Goal: Task Accomplishment & Management: Manage account settings

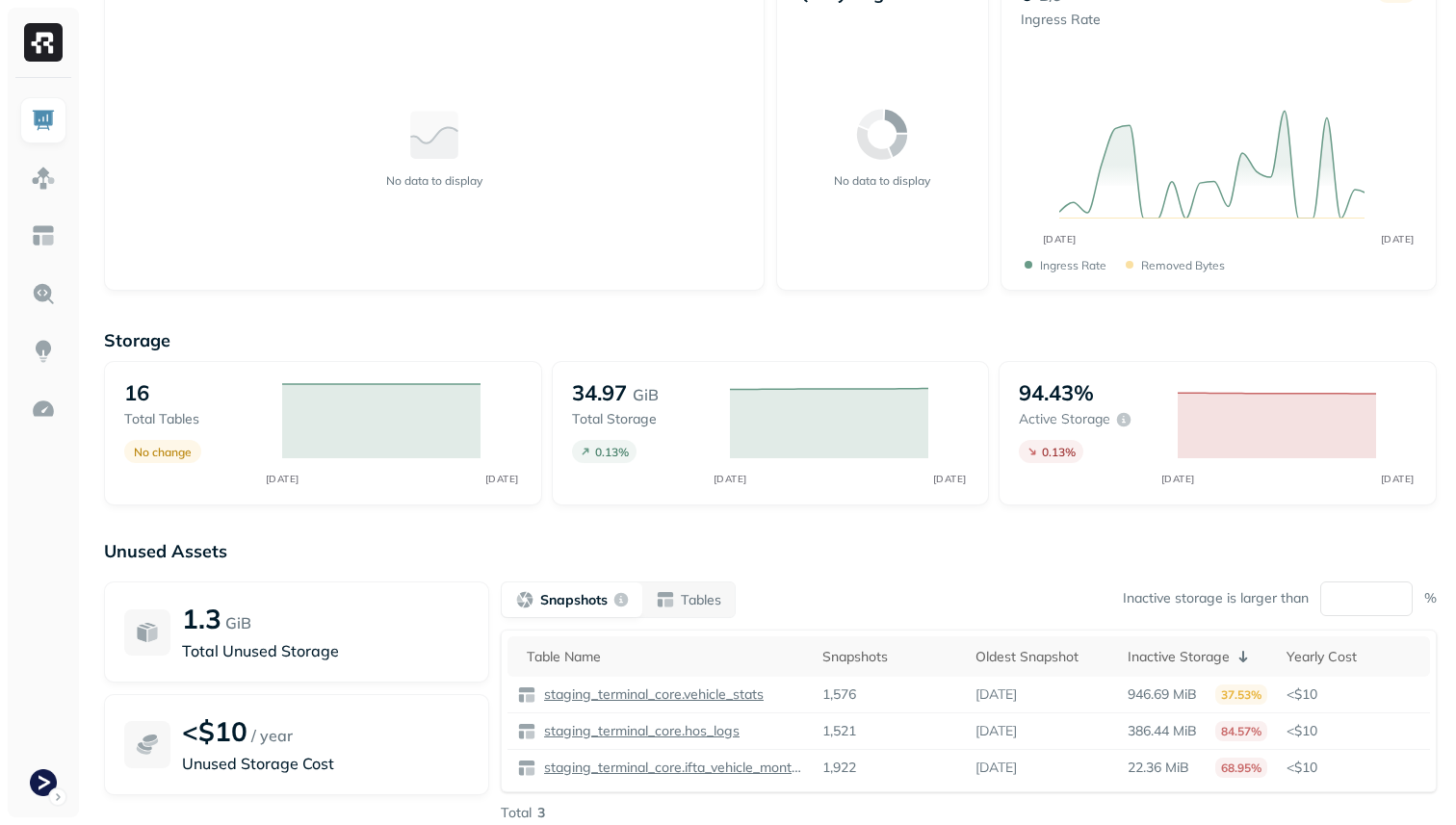
scroll to position [246, 0]
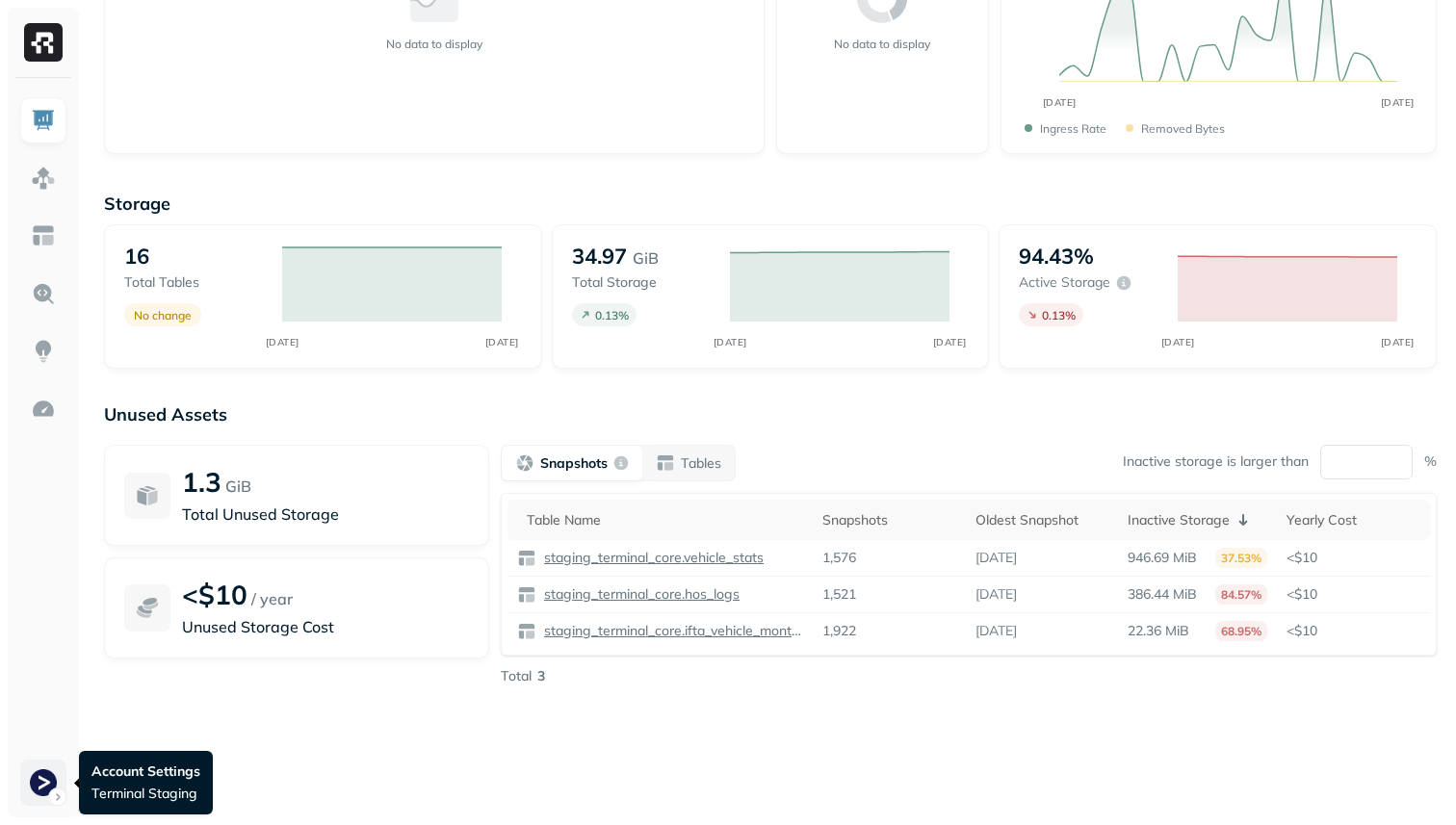
click at [51, 787] on html "Dashboard Last 2 hours Query Performance No data to display Query Engines No da…" at bounding box center [728, 289] width 1456 height 1071
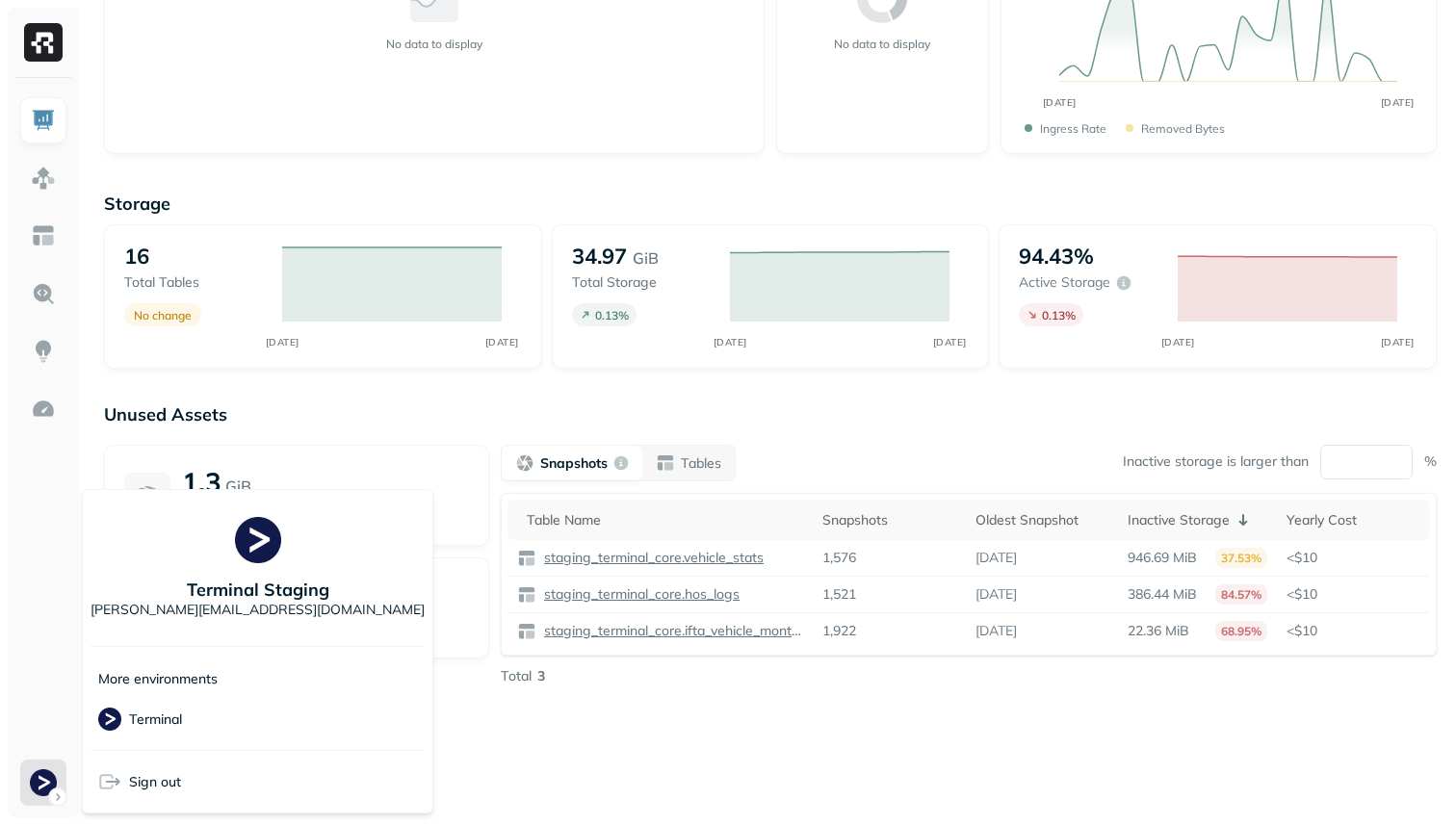
click at [596, 700] on html "Dashboard Last 2 hours Query Performance No data to display Query Engines No da…" at bounding box center [728, 289] width 1456 height 1071
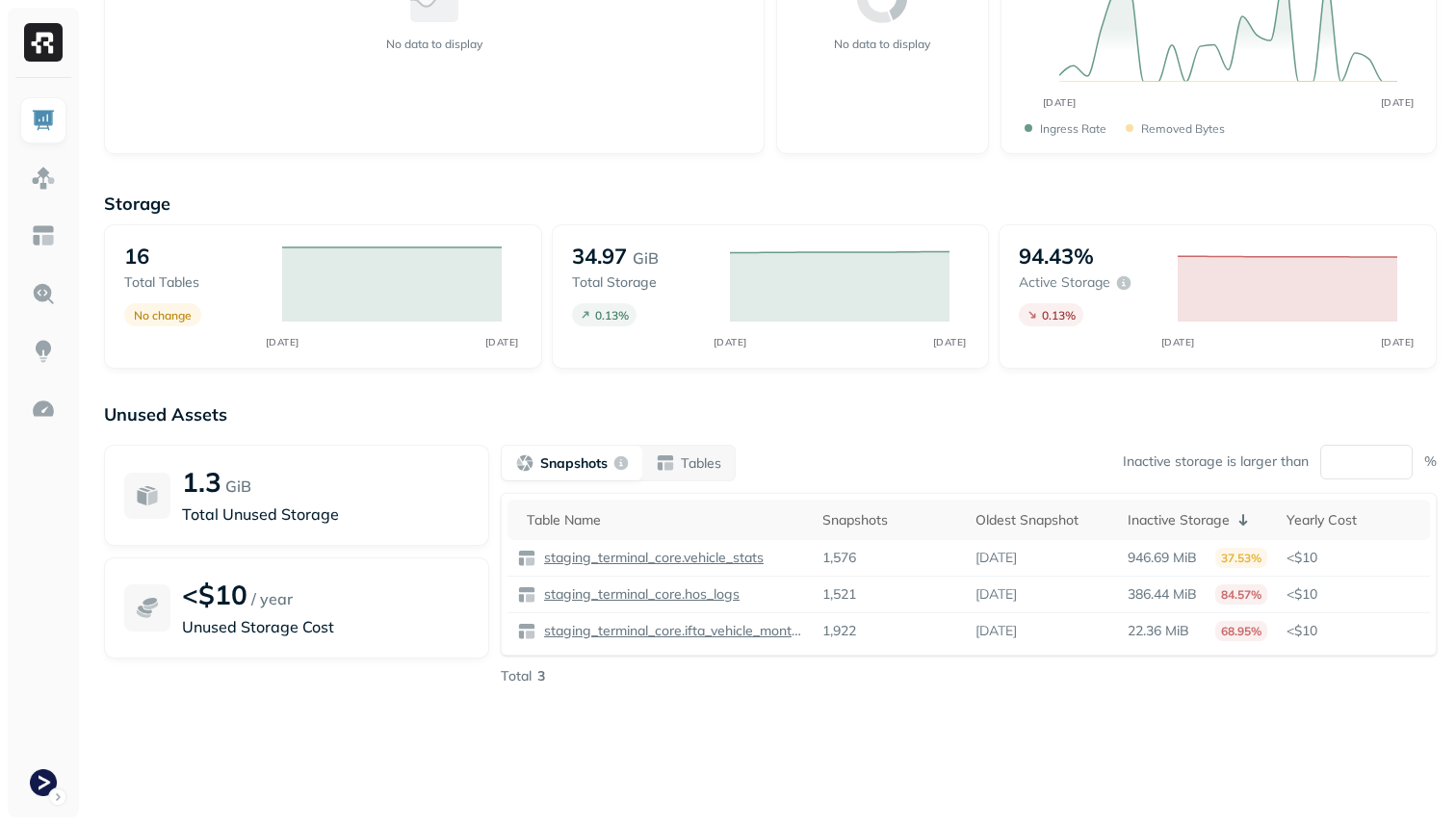
scroll to position [0, 0]
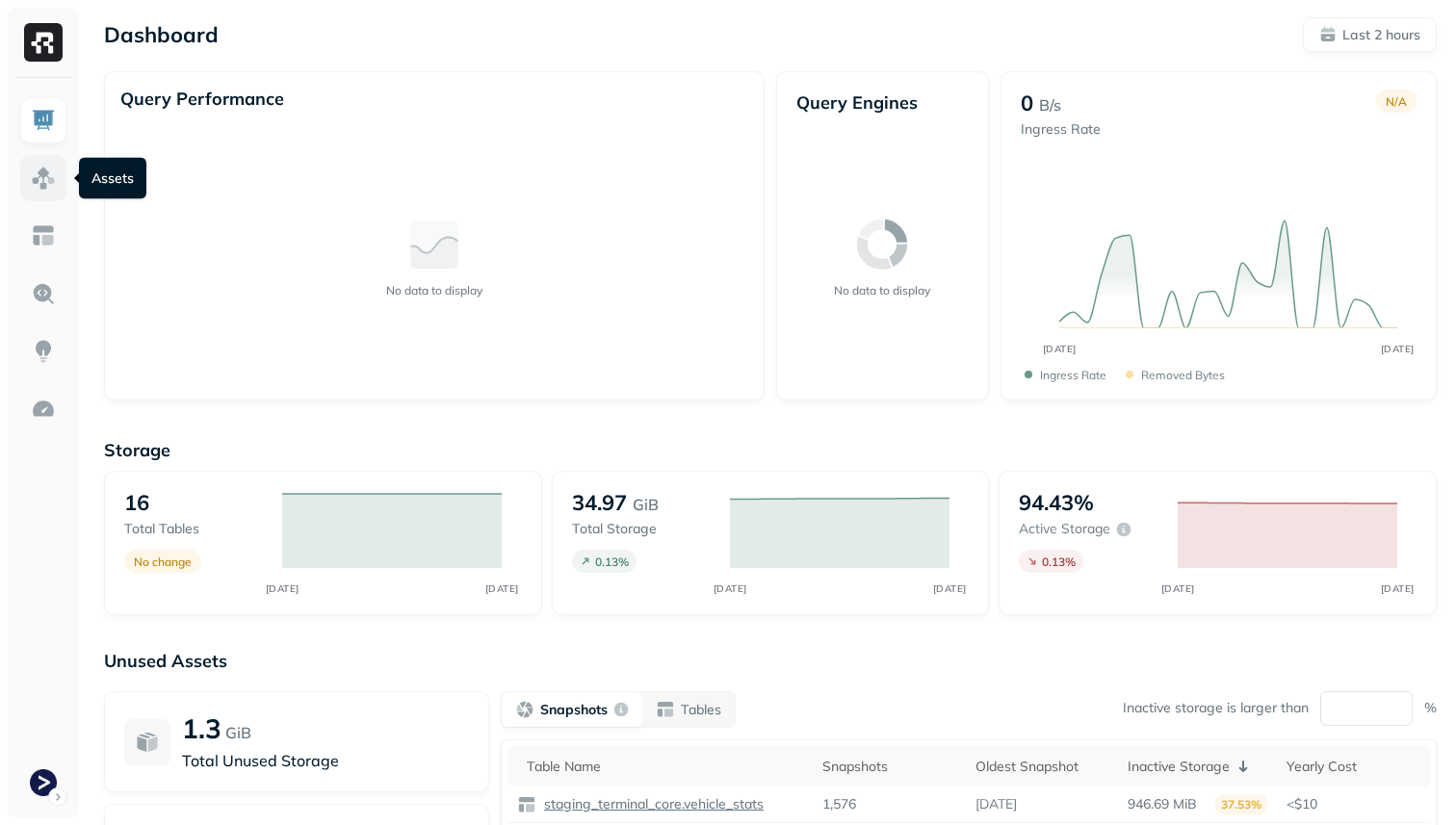
click at [41, 177] on img at bounding box center [44, 178] width 25 height 25
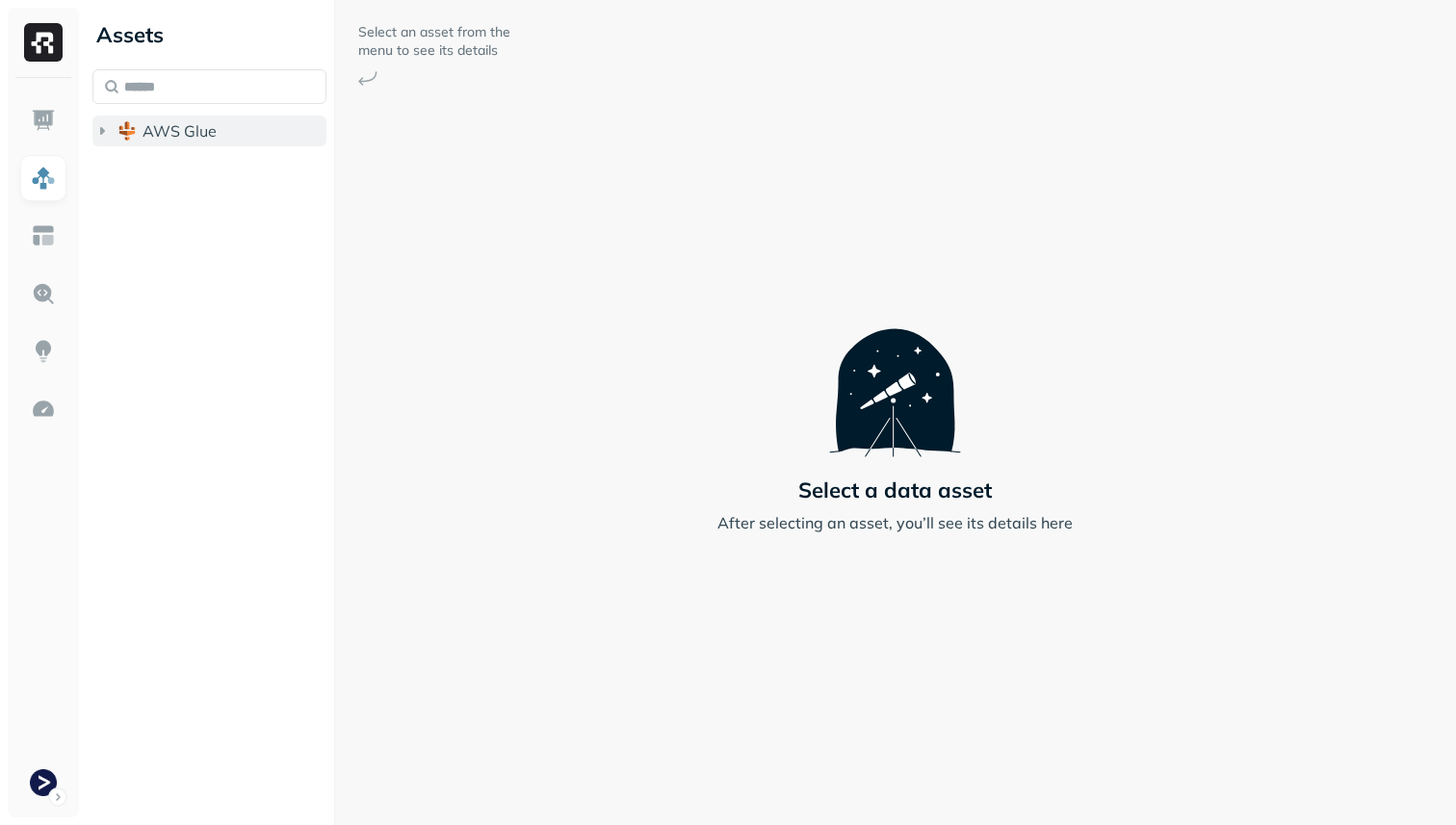
click at [172, 134] on span "AWS Glue" at bounding box center [179, 131] width 74 height 19
click at [177, 162] on span "staging_terminal_core" at bounding box center [242, 168] width 161 height 19
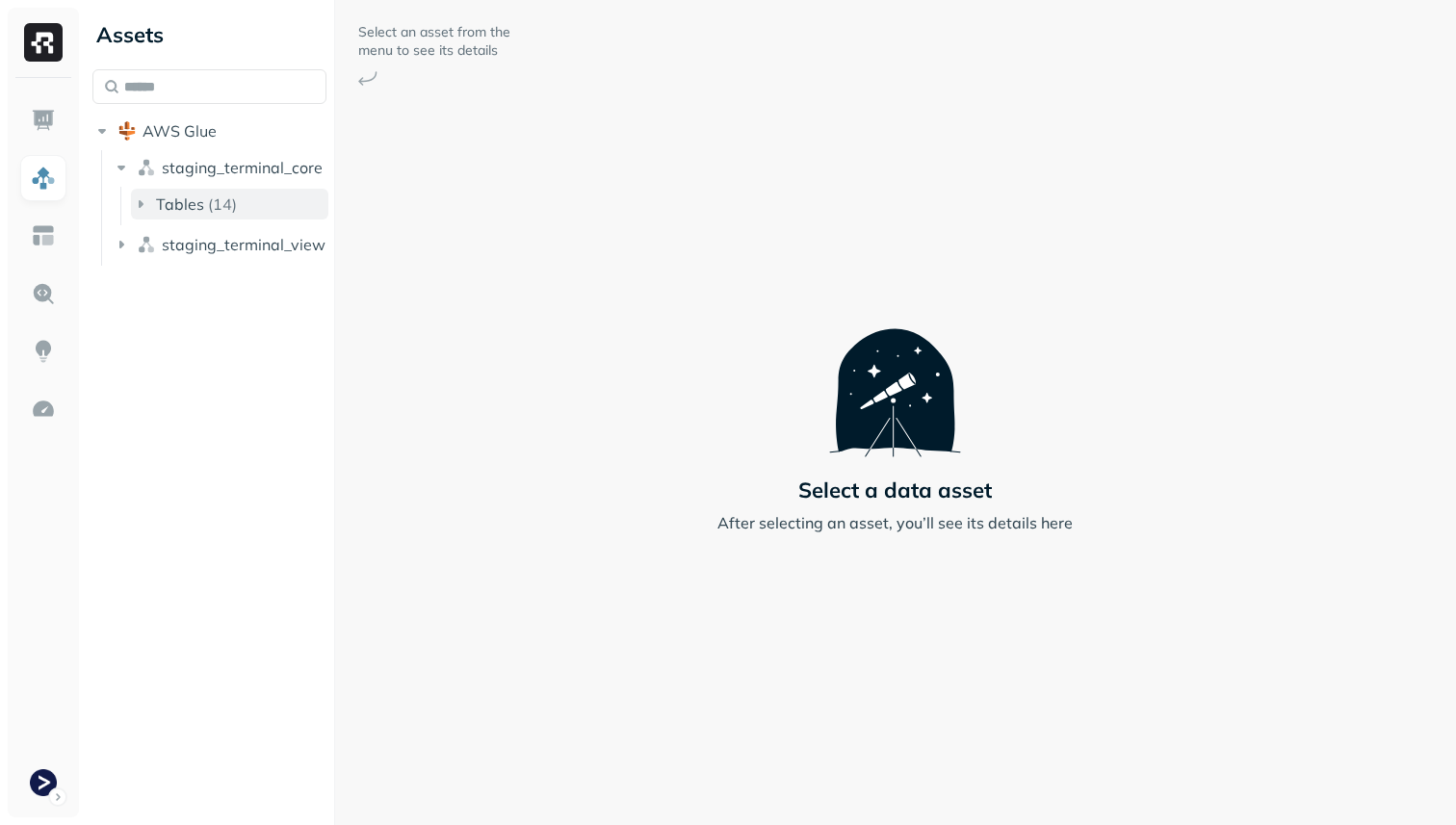
click at [186, 190] on button "Tables ( 14 )" at bounding box center [229, 205] width 198 height 31
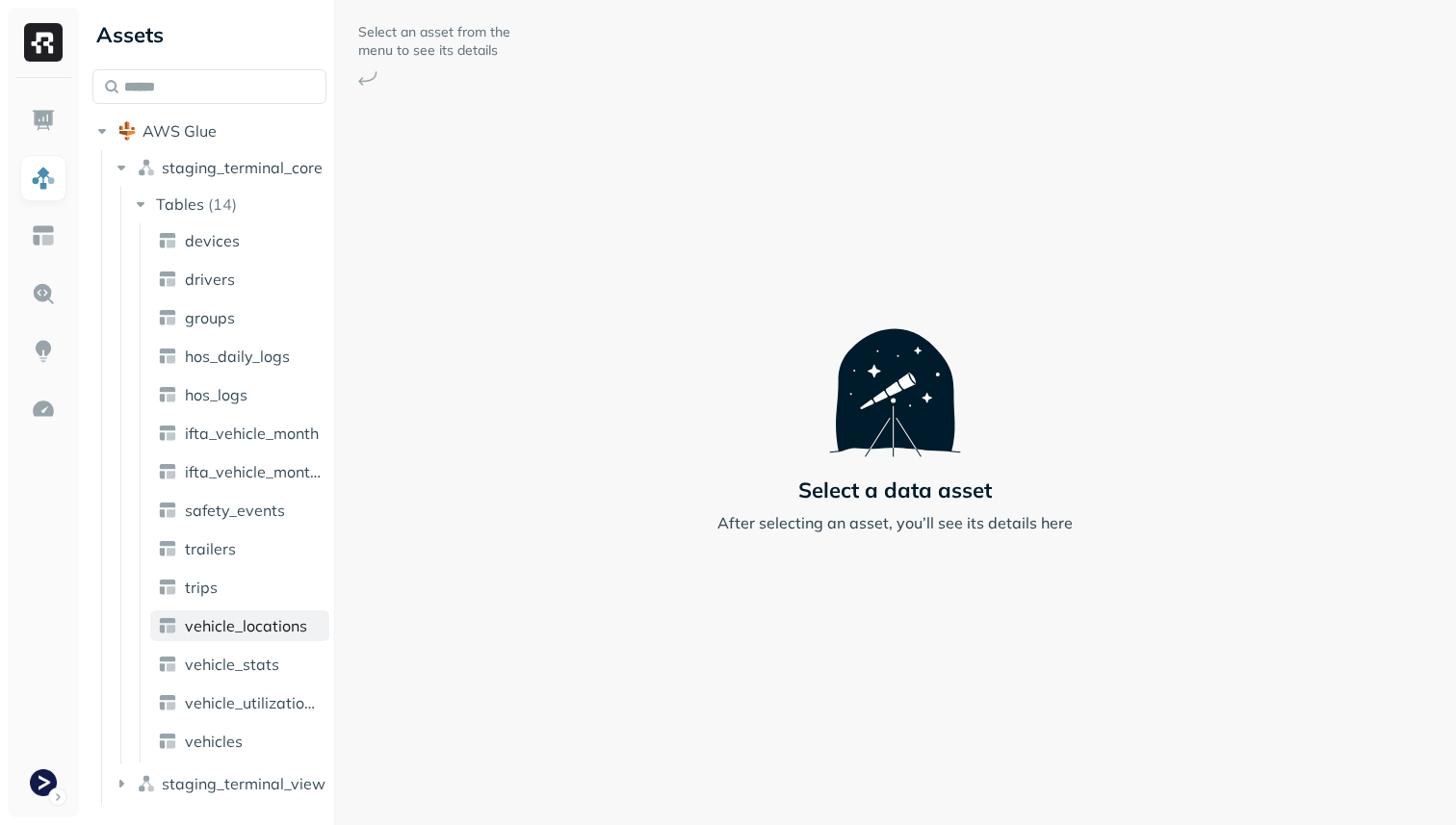
click at [261, 637] on link "vehicle_locations" at bounding box center [240, 626] width 179 height 31
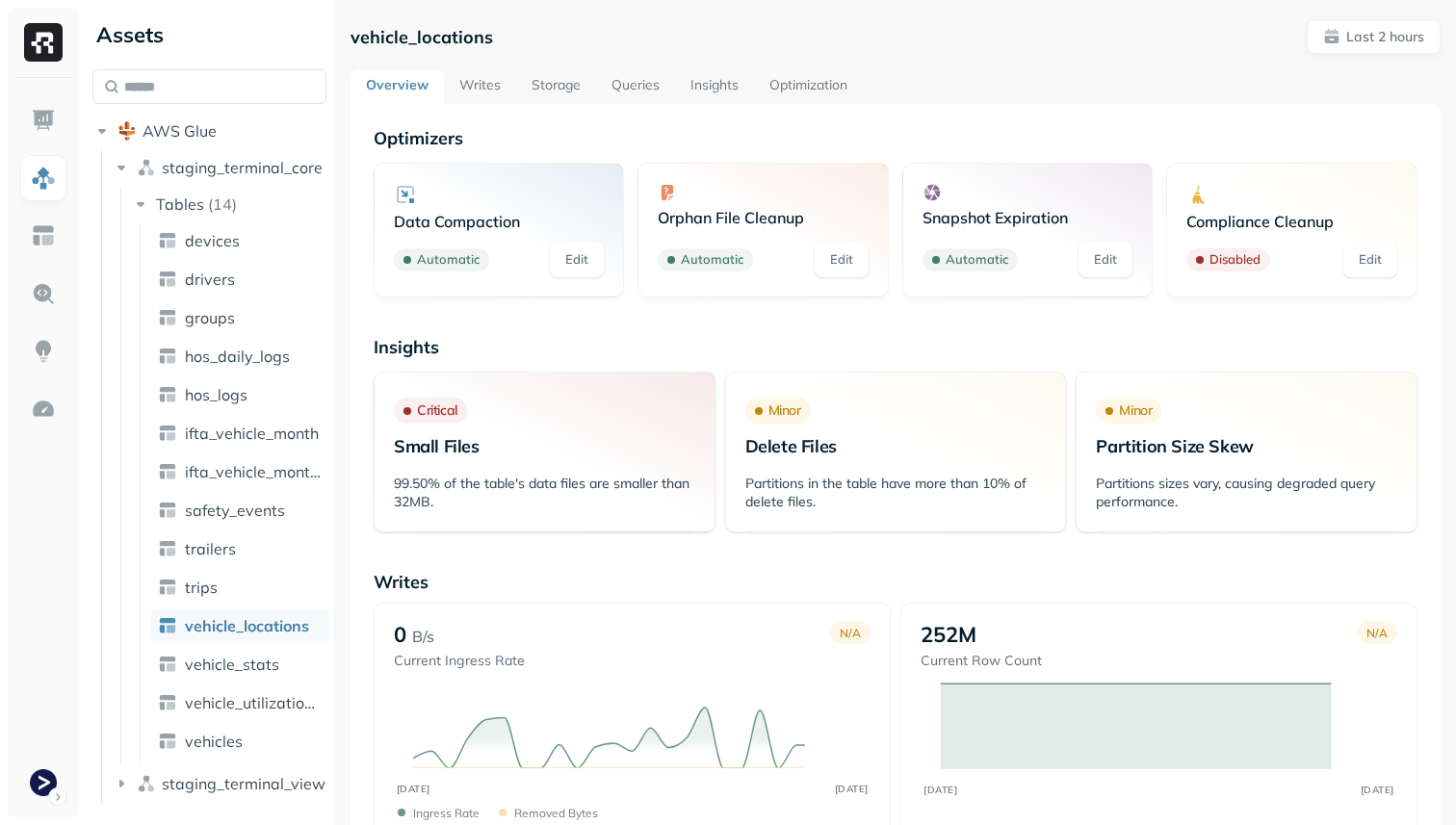
click at [835, 77] on link "Optimization" at bounding box center [808, 87] width 109 height 35
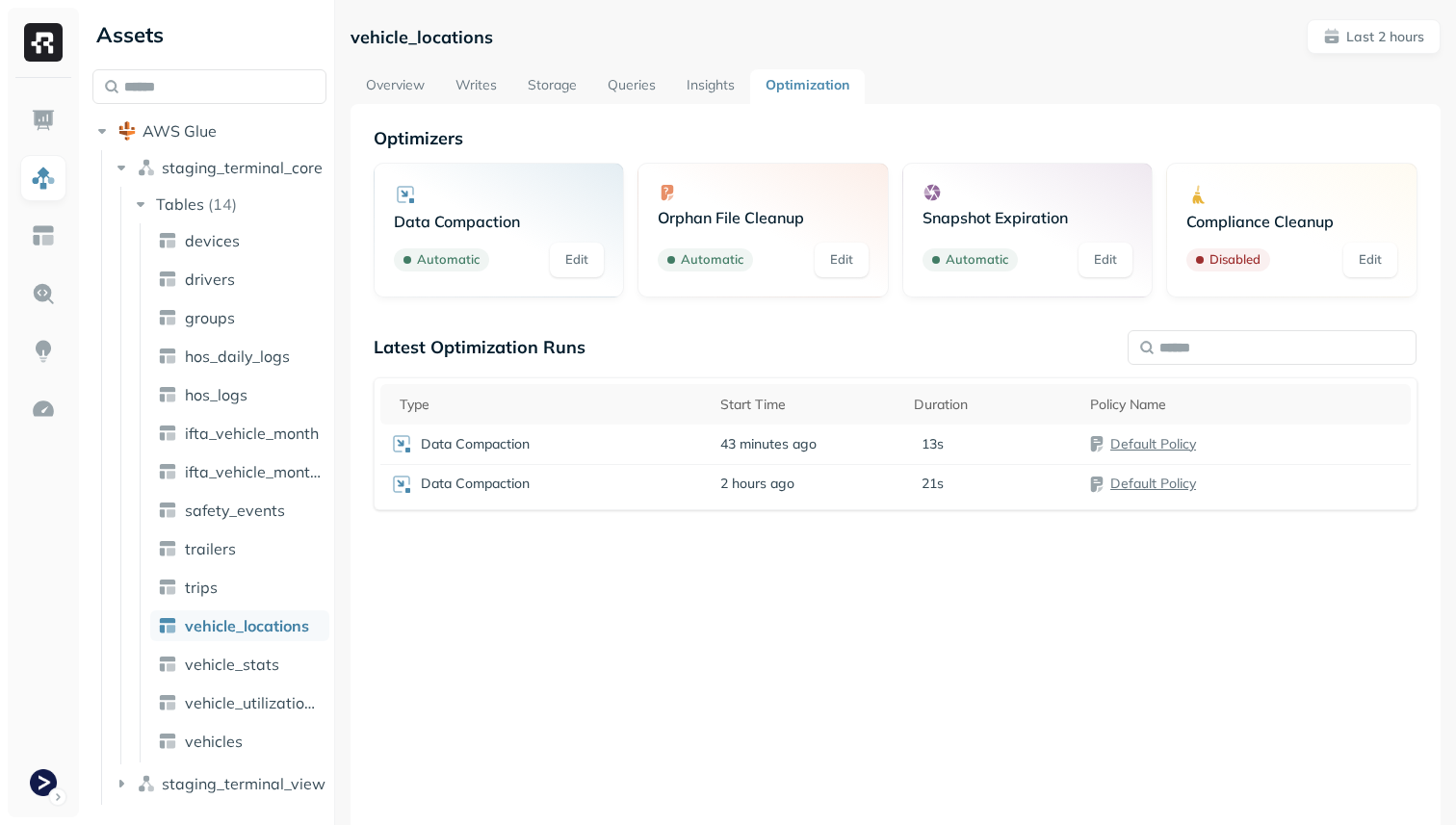
click at [1367, 252] on link "Edit" at bounding box center [1369, 260] width 54 height 35
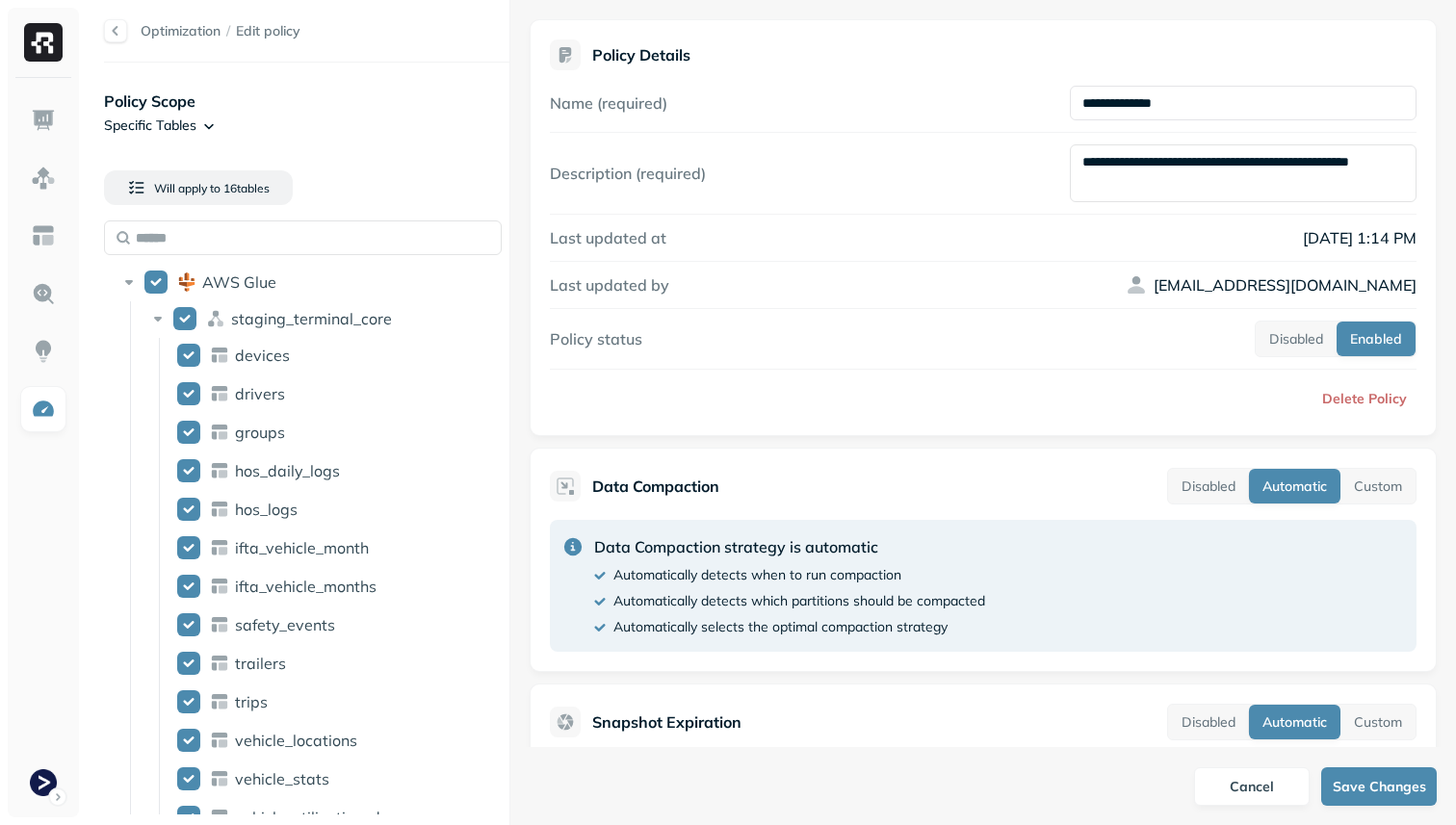
scroll to position [453, 0]
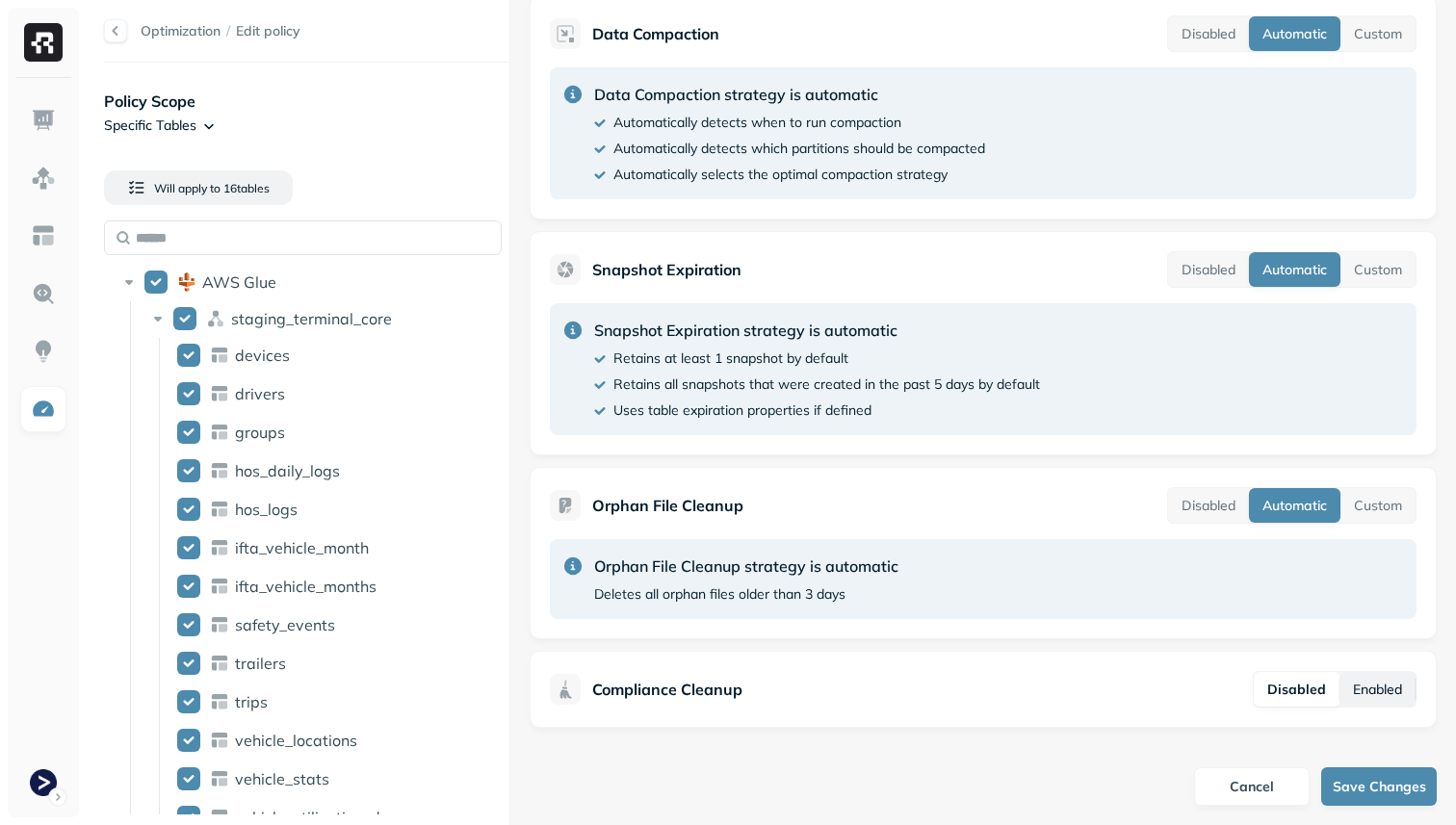
click at [1383, 691] on button "Enabled" at bounding box center [1377, 690] width 76 height 35
click at [1382, 791] on button "Save Changes" at bounding box center [1378, 787] width 116 height 39
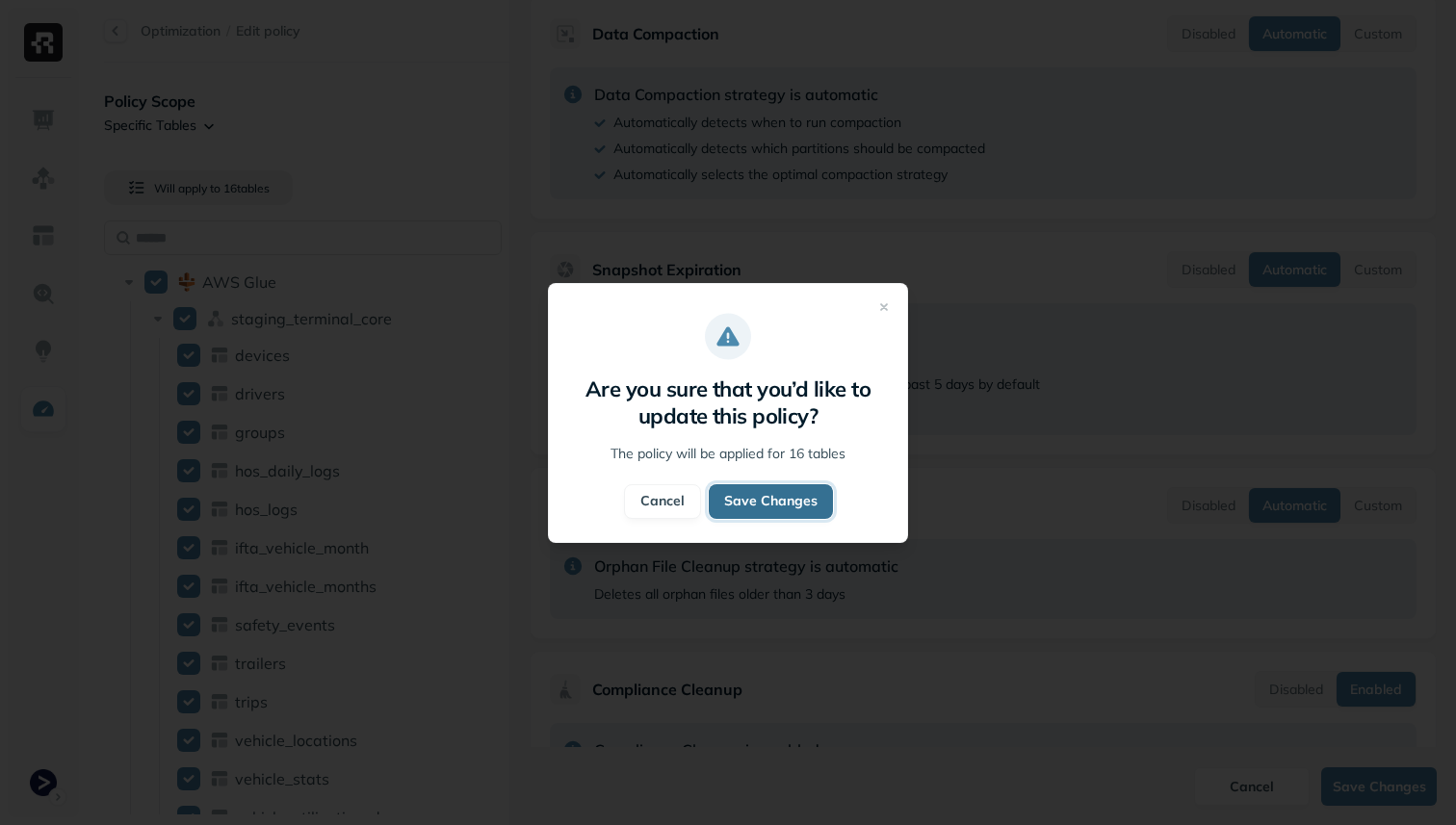
click at [797, 498] on button "Save Changes" at bounding box center [771, 502] width 125 height 35
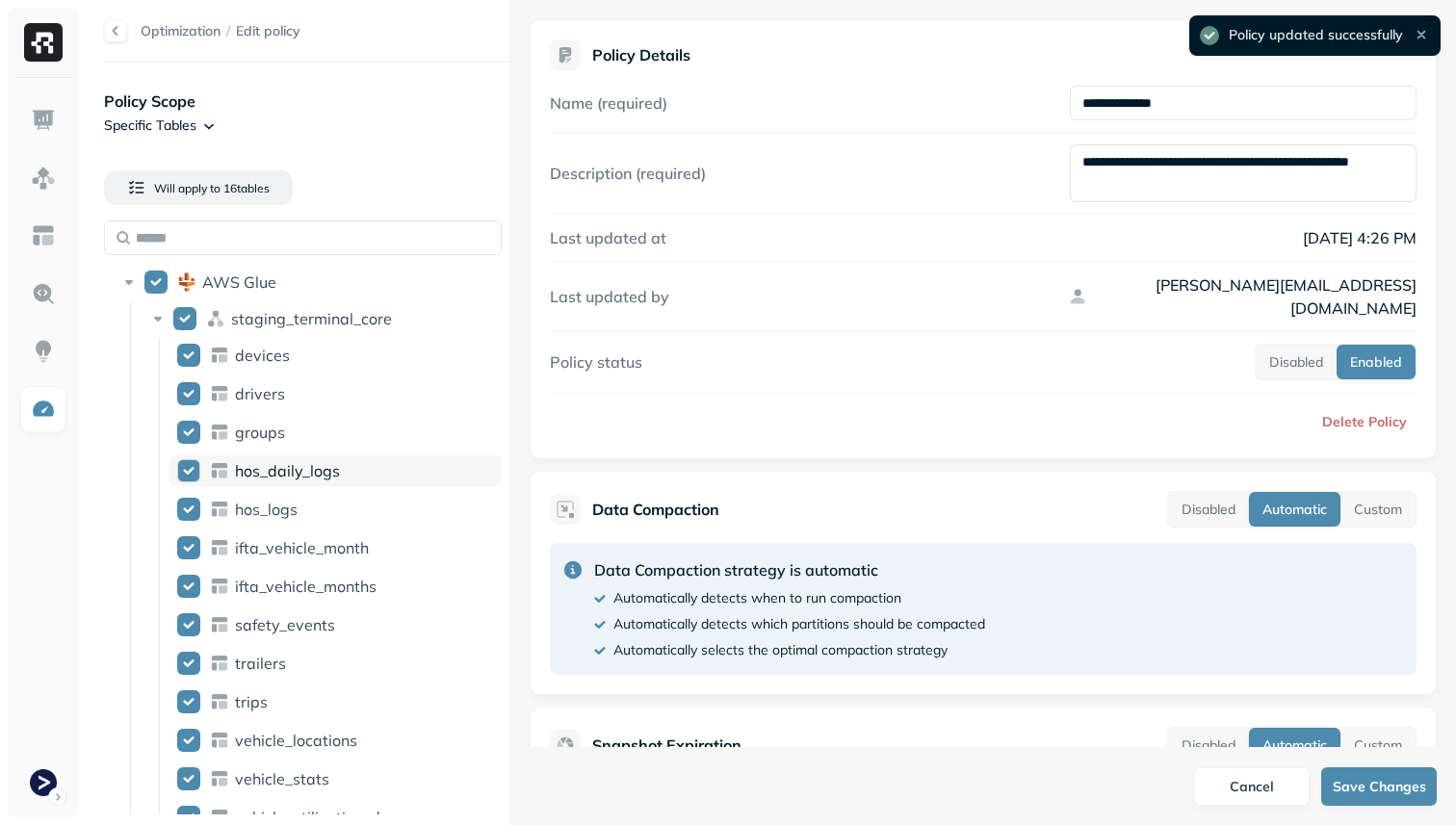
scroll to position [188, 0]
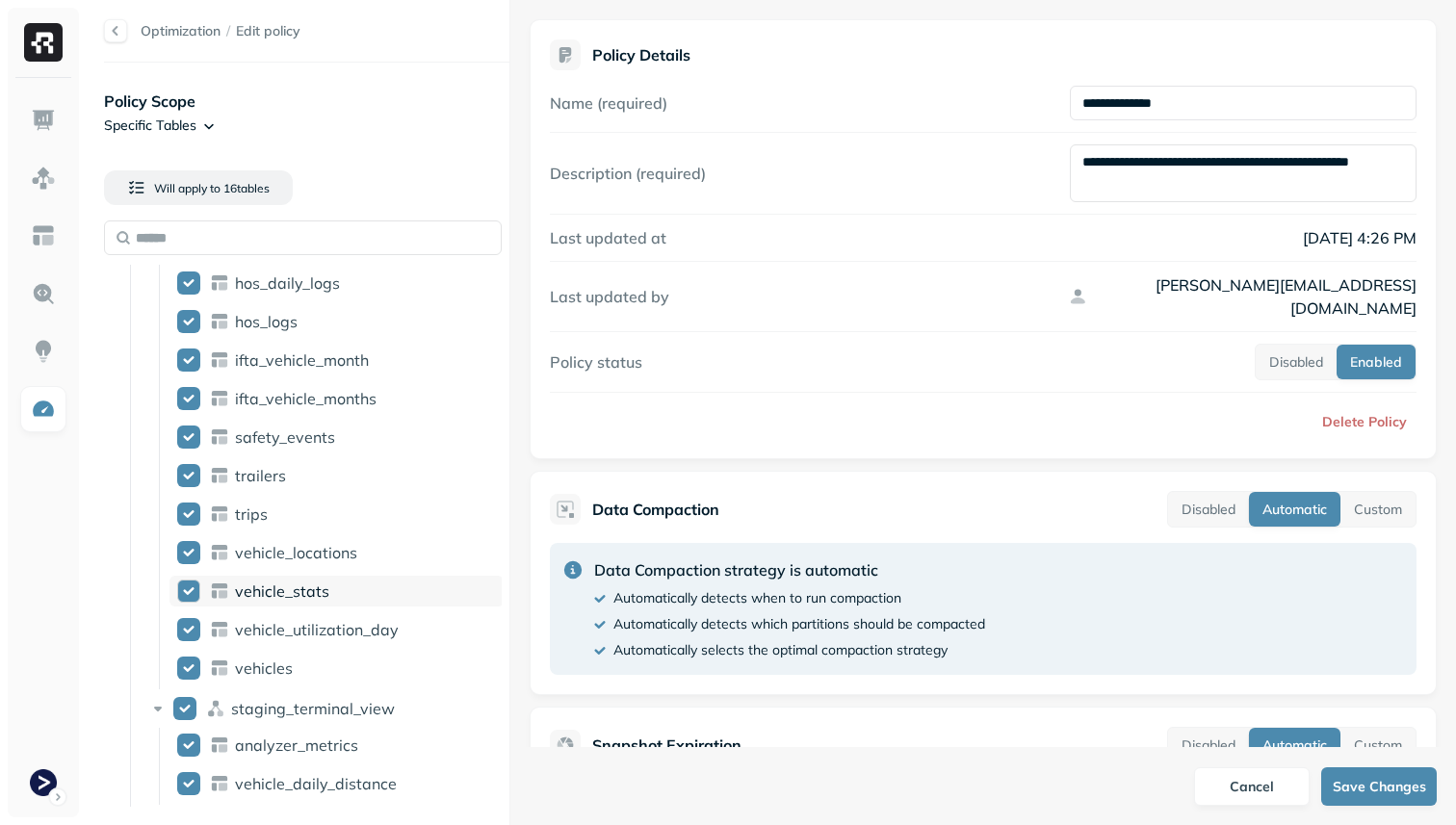
click at [332, 587] on div "vehicle_stats" at bounding box center [365, 591] width 261 height 19
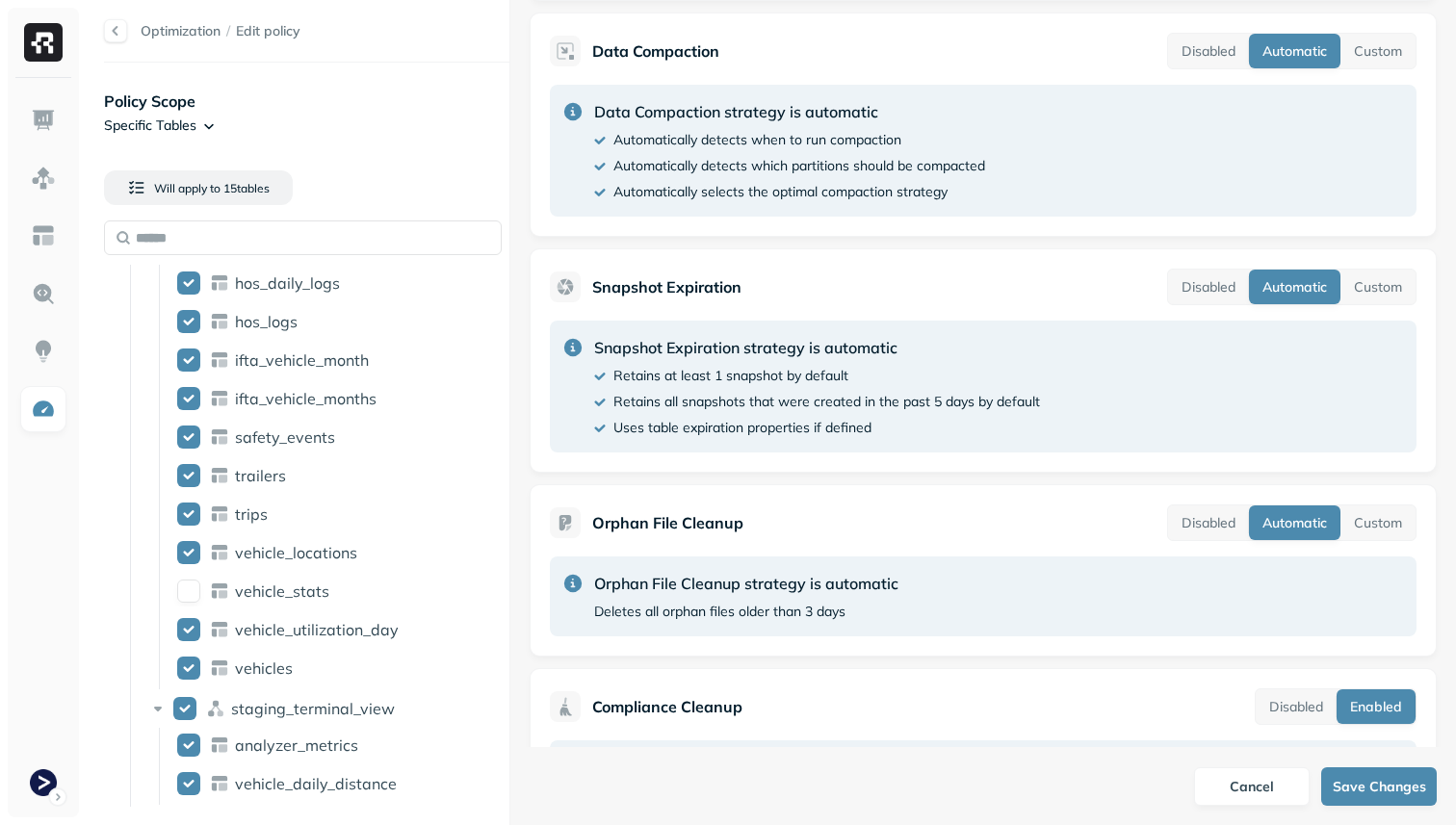
scroll to position [619, 0]
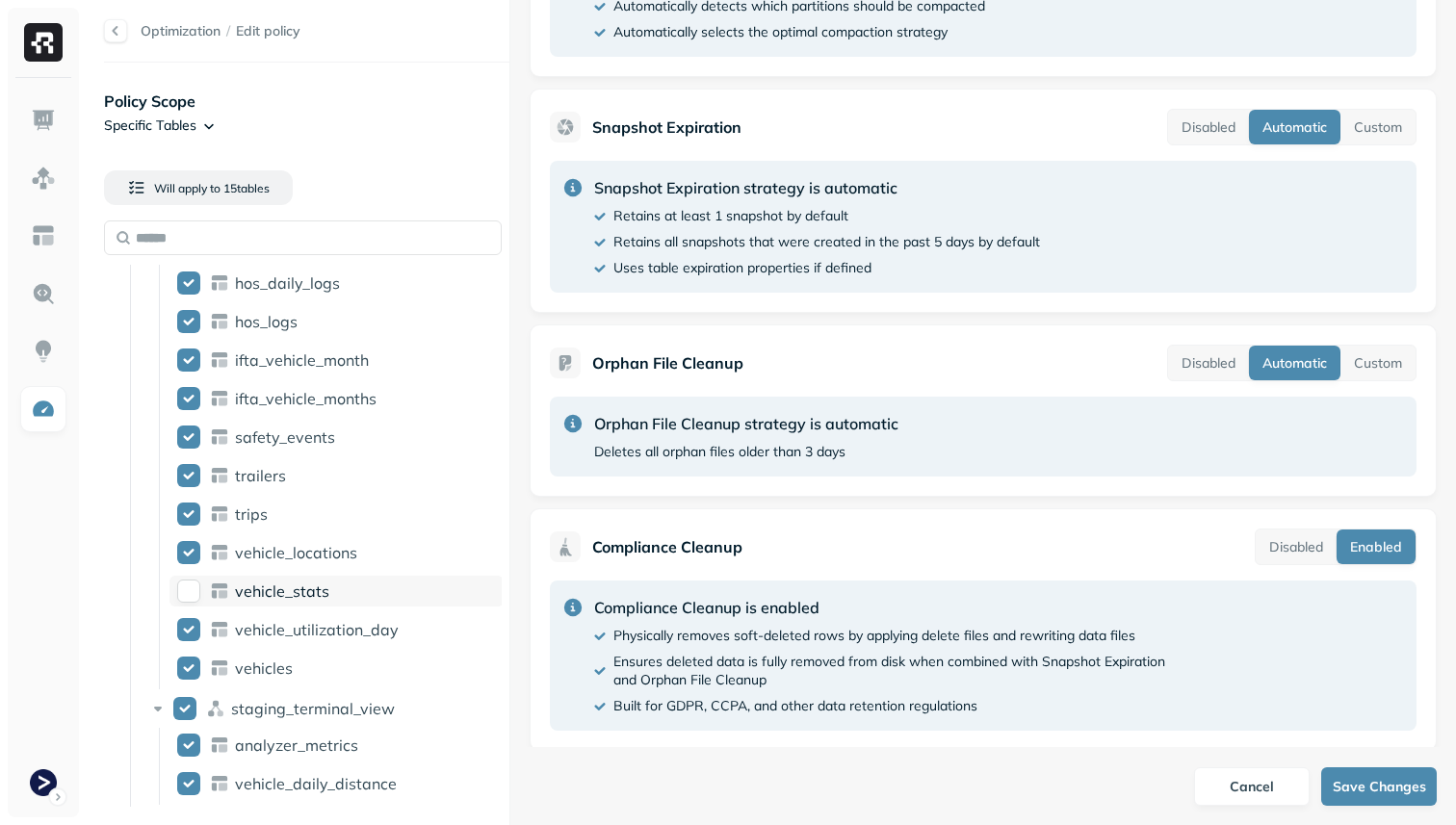
click at [331, 588] on div "vehicle_stats" at bounding box center [365, 591] width 261 height 19
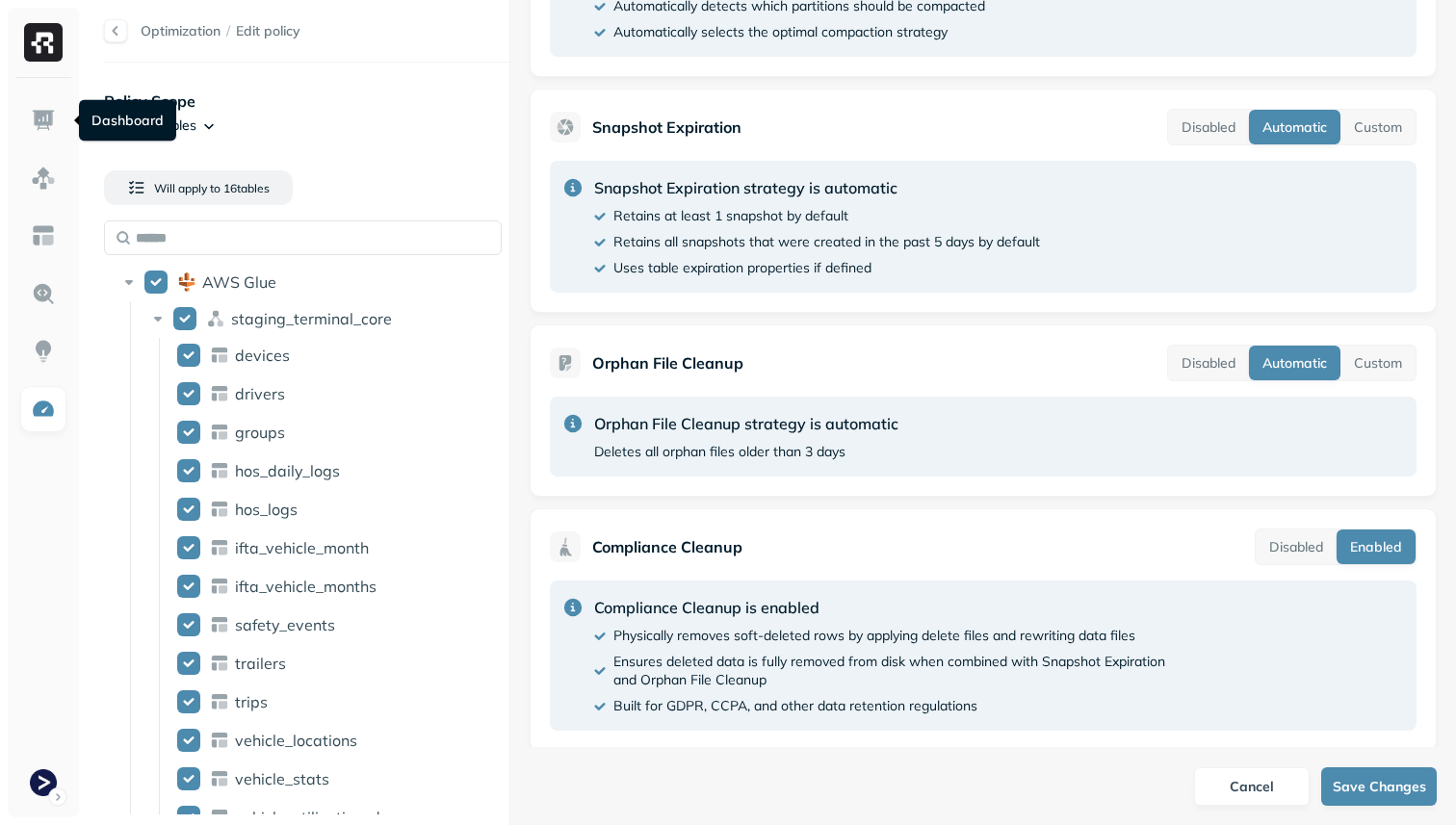
click at [17, 91] on div at bounding box center [43, 447] width 71 height 739
click at [55, 122] on img at bounding box center [44, 121] width 25 height 25
click at [120, 33] on div at bounding box center [116, 31] width 23 height 23
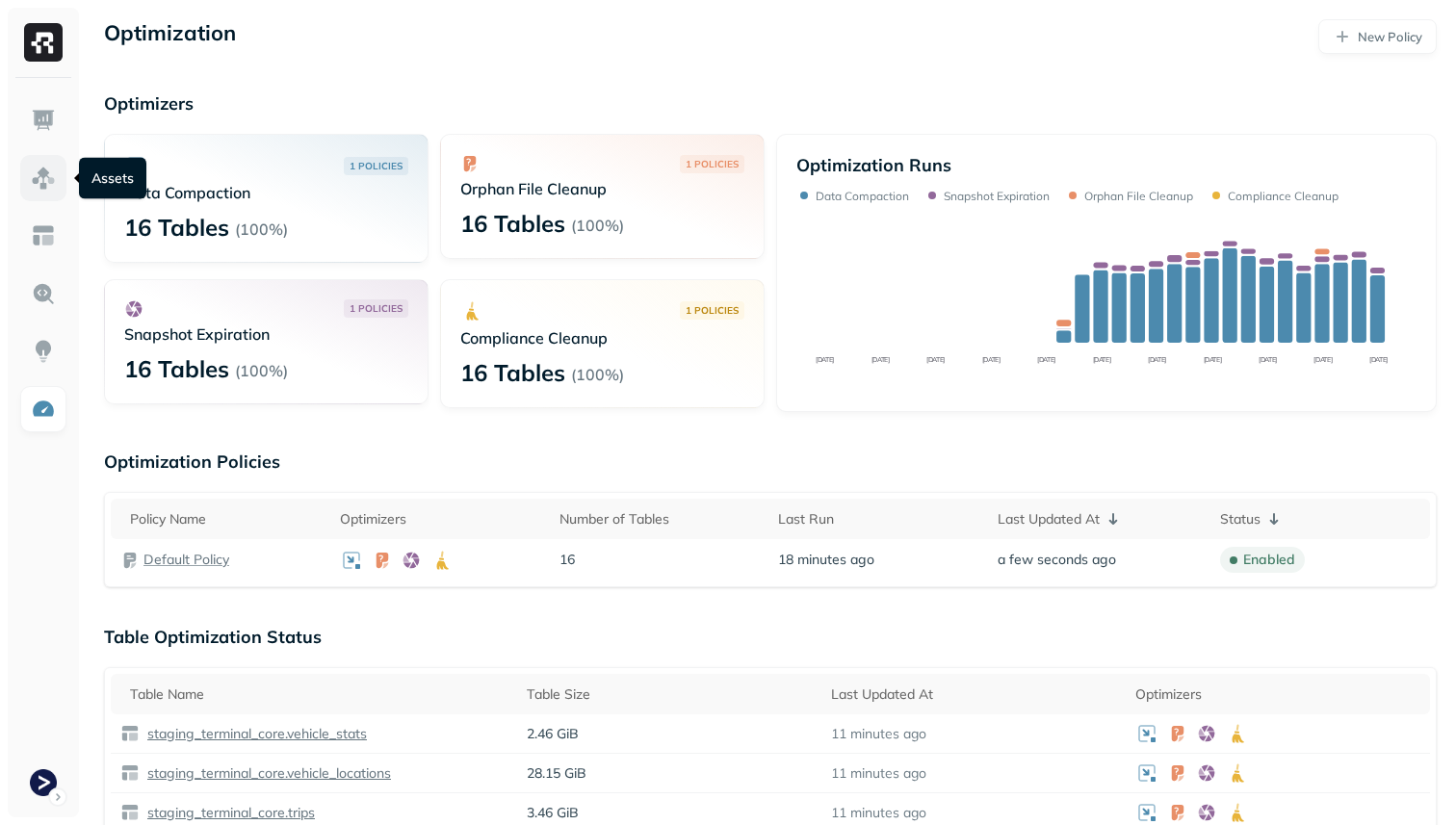
click at [46, 178] on img at bounding box center [44, 178] width 25 height 25
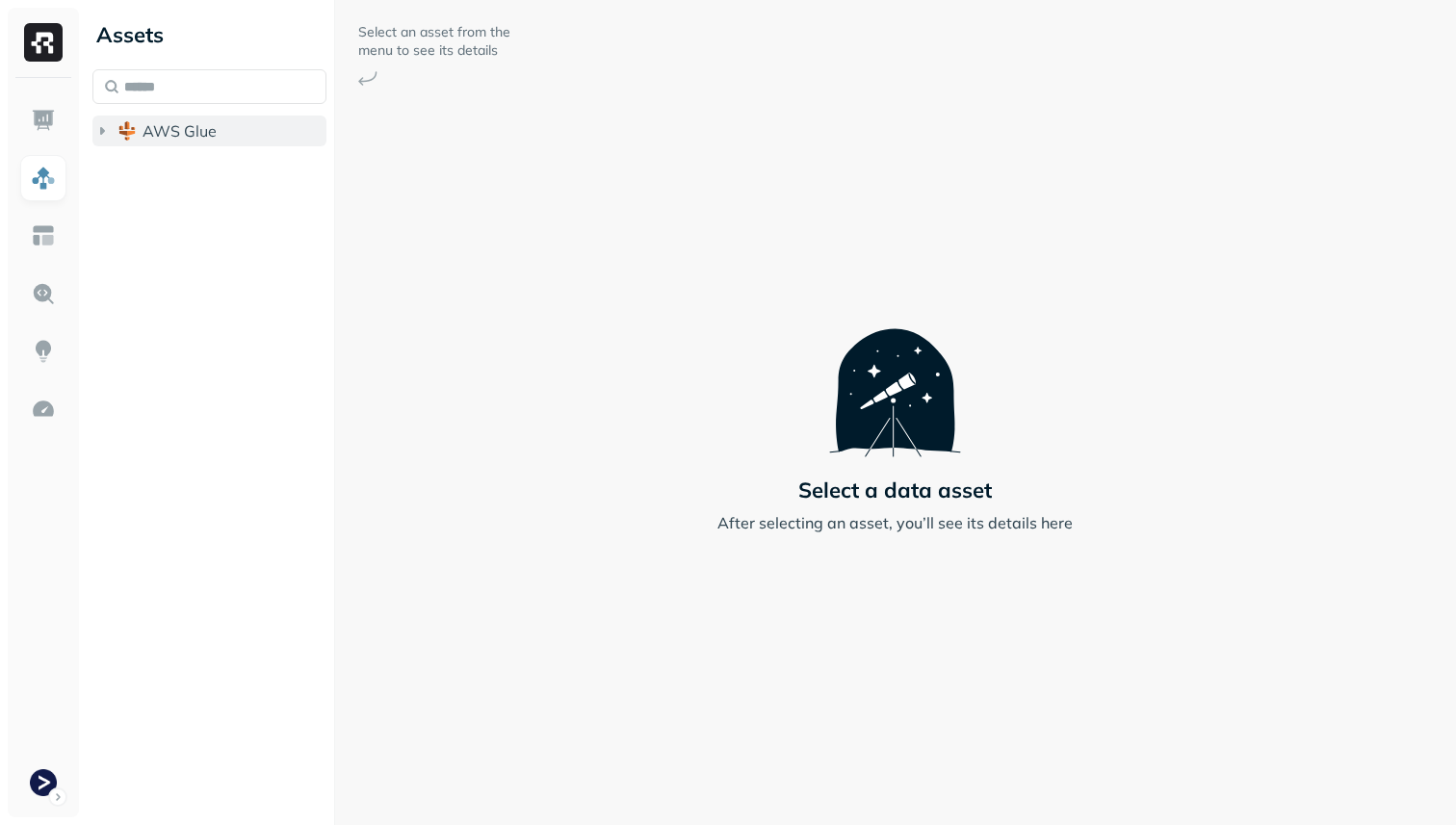
click at [176, 138] on span "AWS Glue" at bounding box center [179, 131] width 74 height 19
click at [196, 168] on span "staging_terminal_core" at bounding box center [242, 168] width 161 height 19
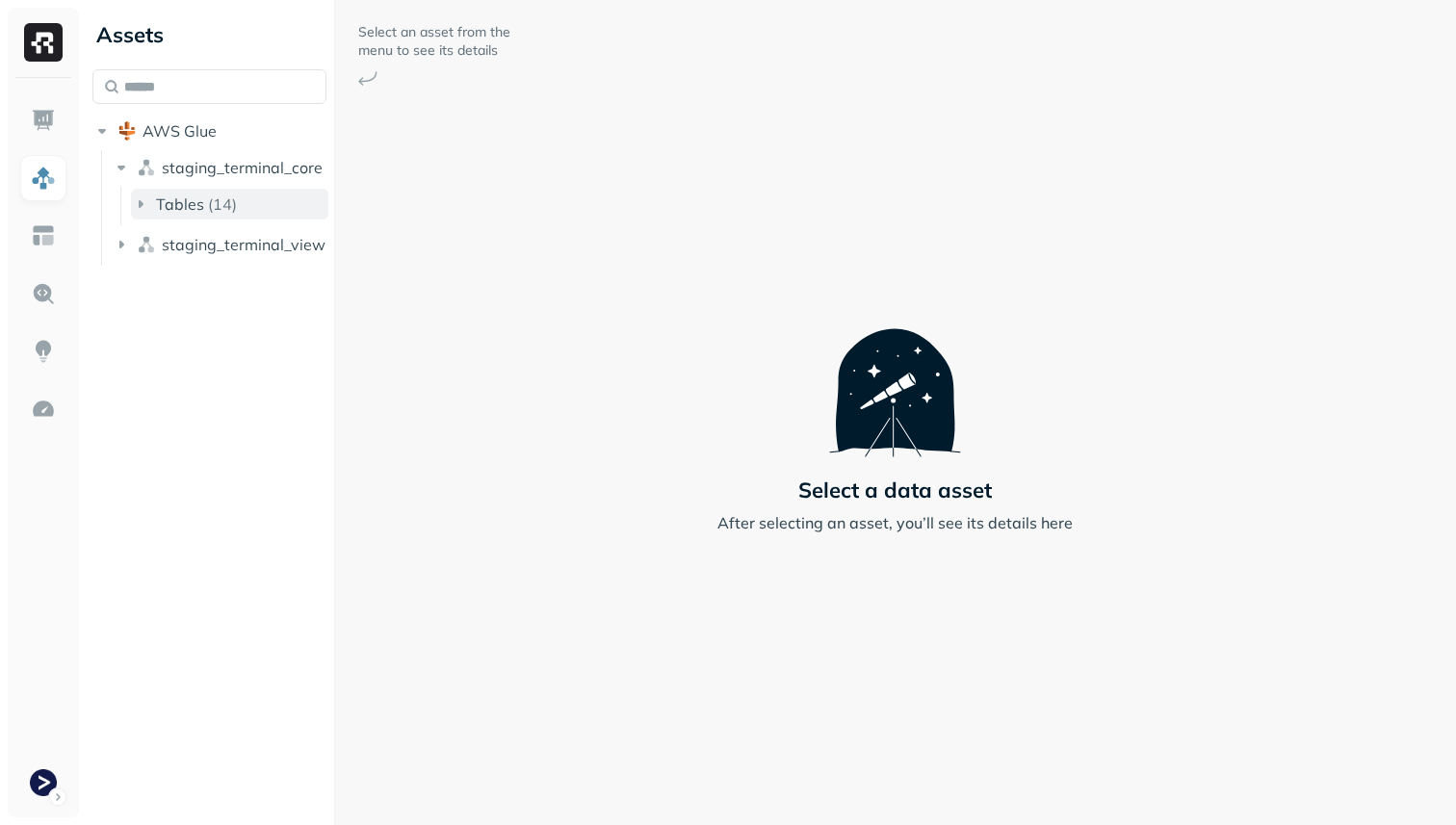
click at [213, 207] on p "( 14 )" at bounding box center [223, 205] width 29 height 19
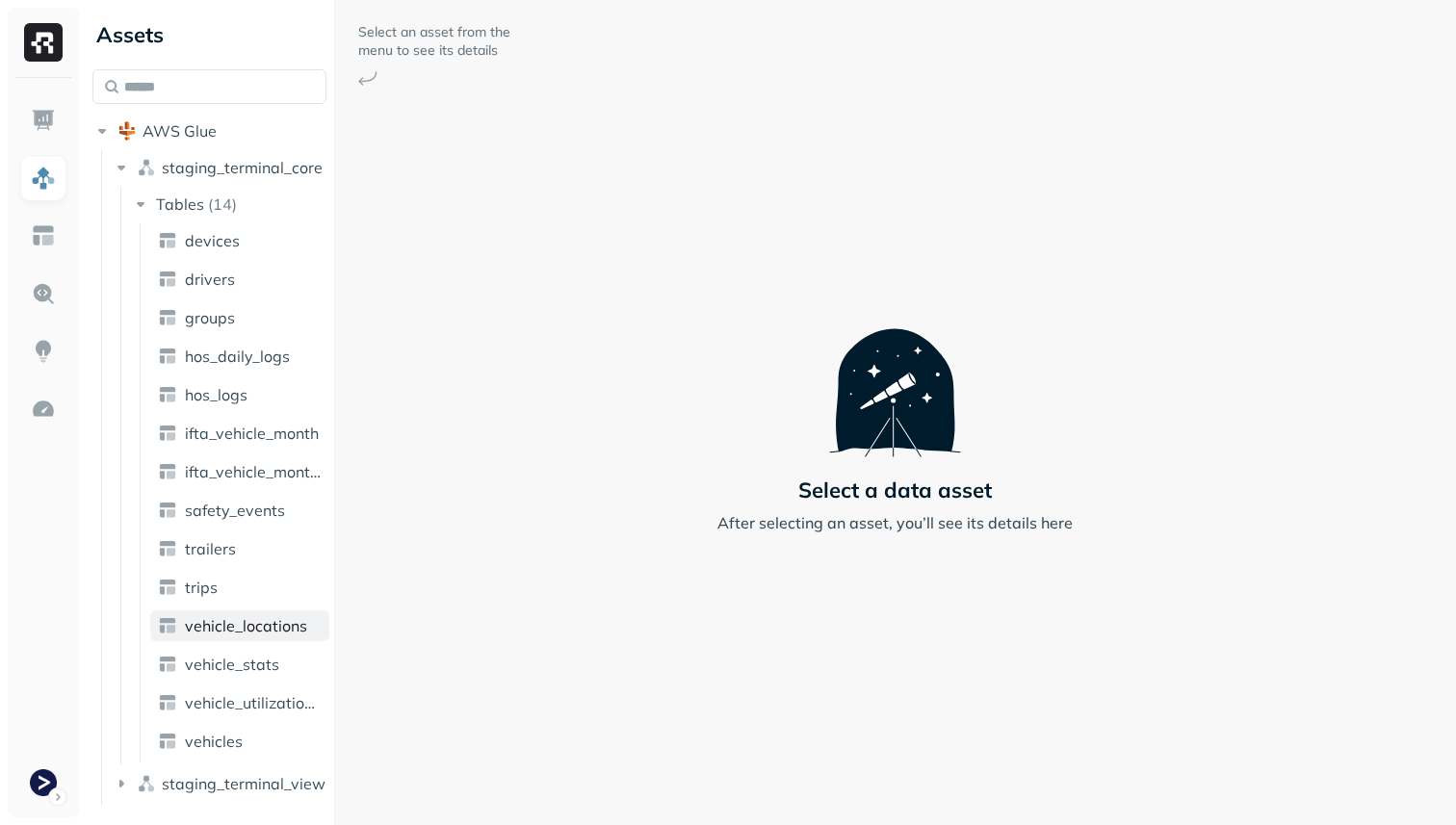
click at [269, 620] on span "vehicle_locations" at bounding box center [246, 626] width 123 height 19
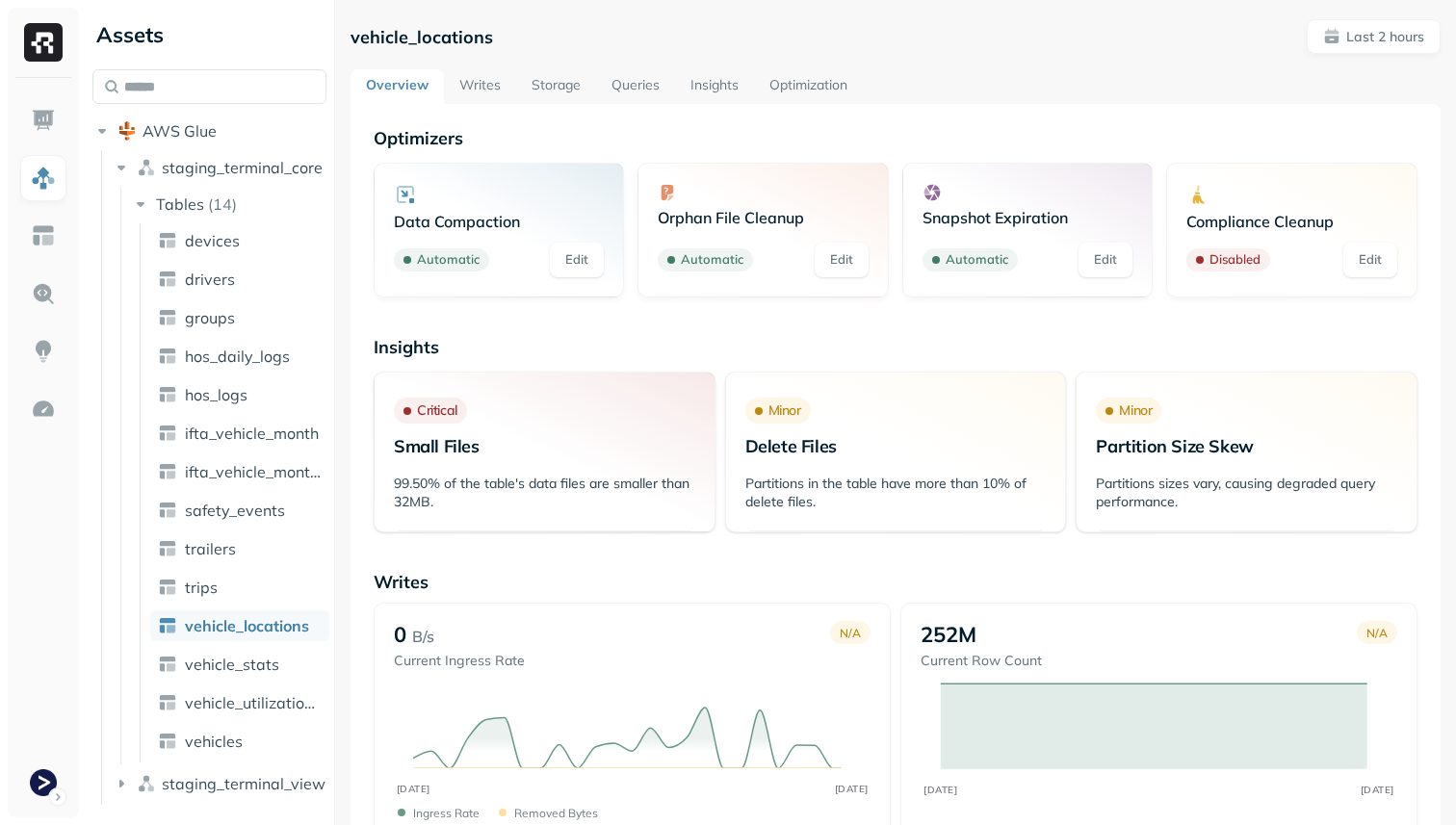
click at [801, 84] on link "Optimization" at bounding box center [808, 87] width 109 height 35
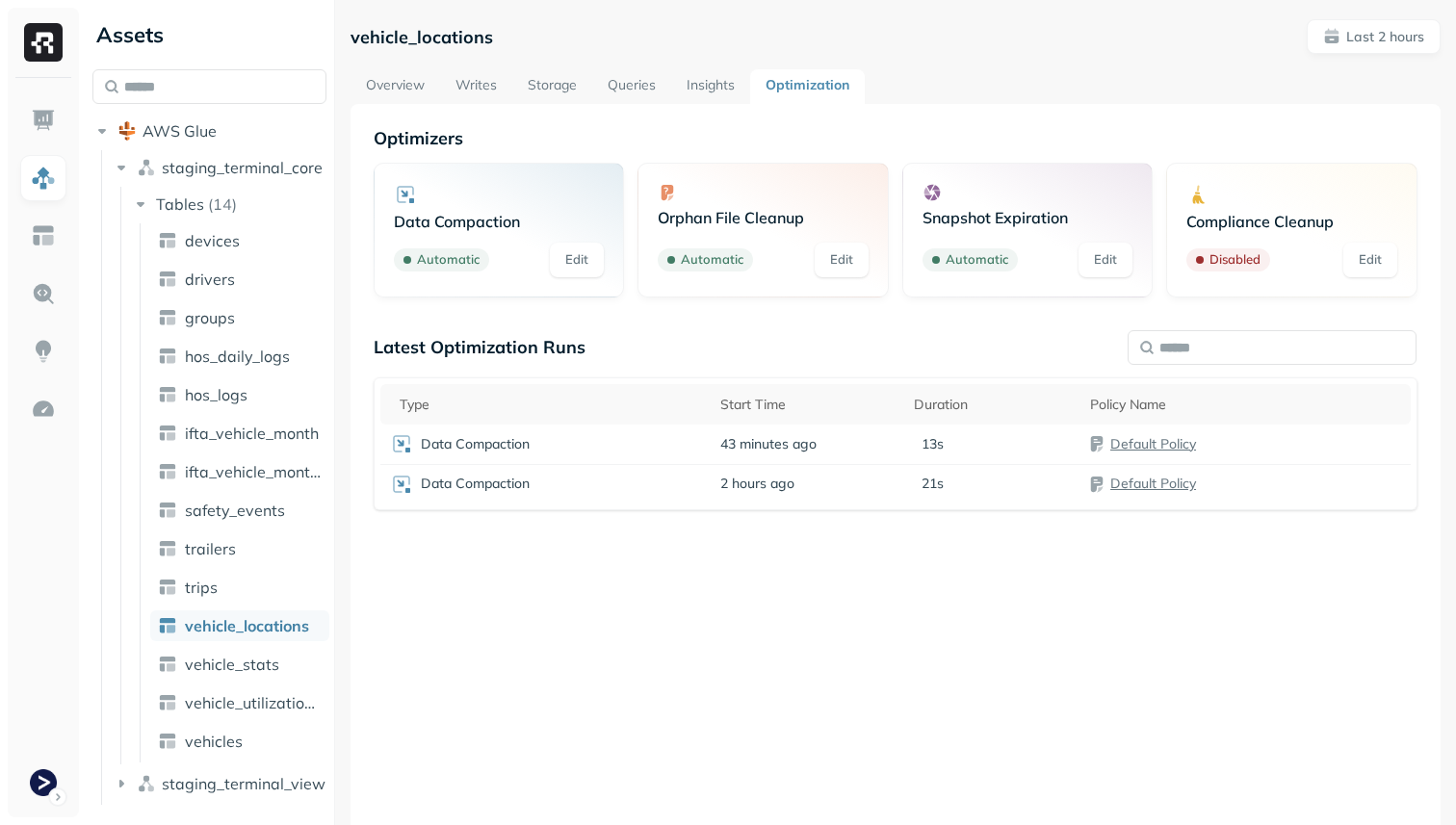
click at [1364, 264] on link "Edit" at bounding box center [1369, 260] width 54 height 35
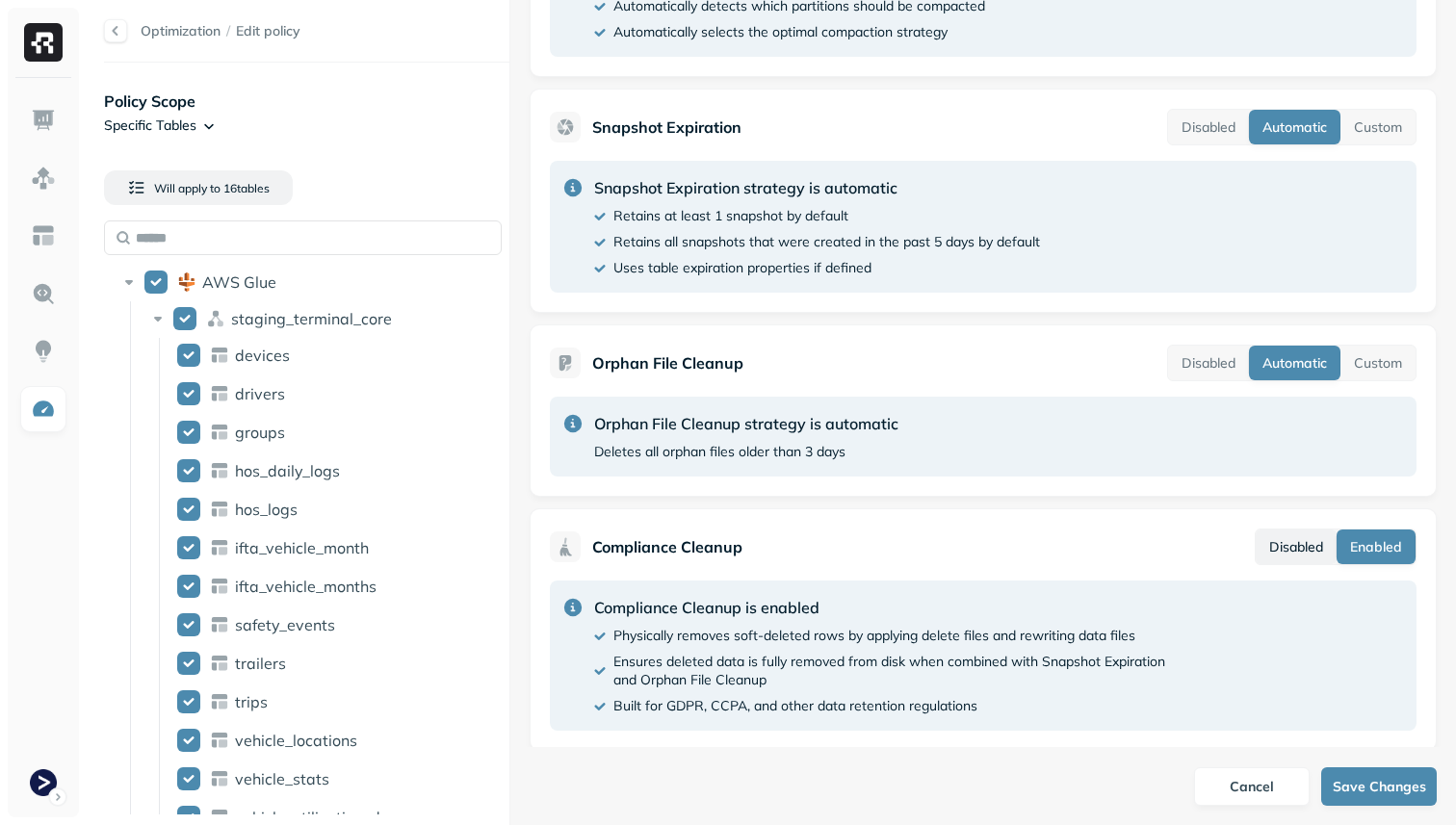
click at [1290, 530] on button "Disabled" at bounding box center [1295, 547] width 81 height 35
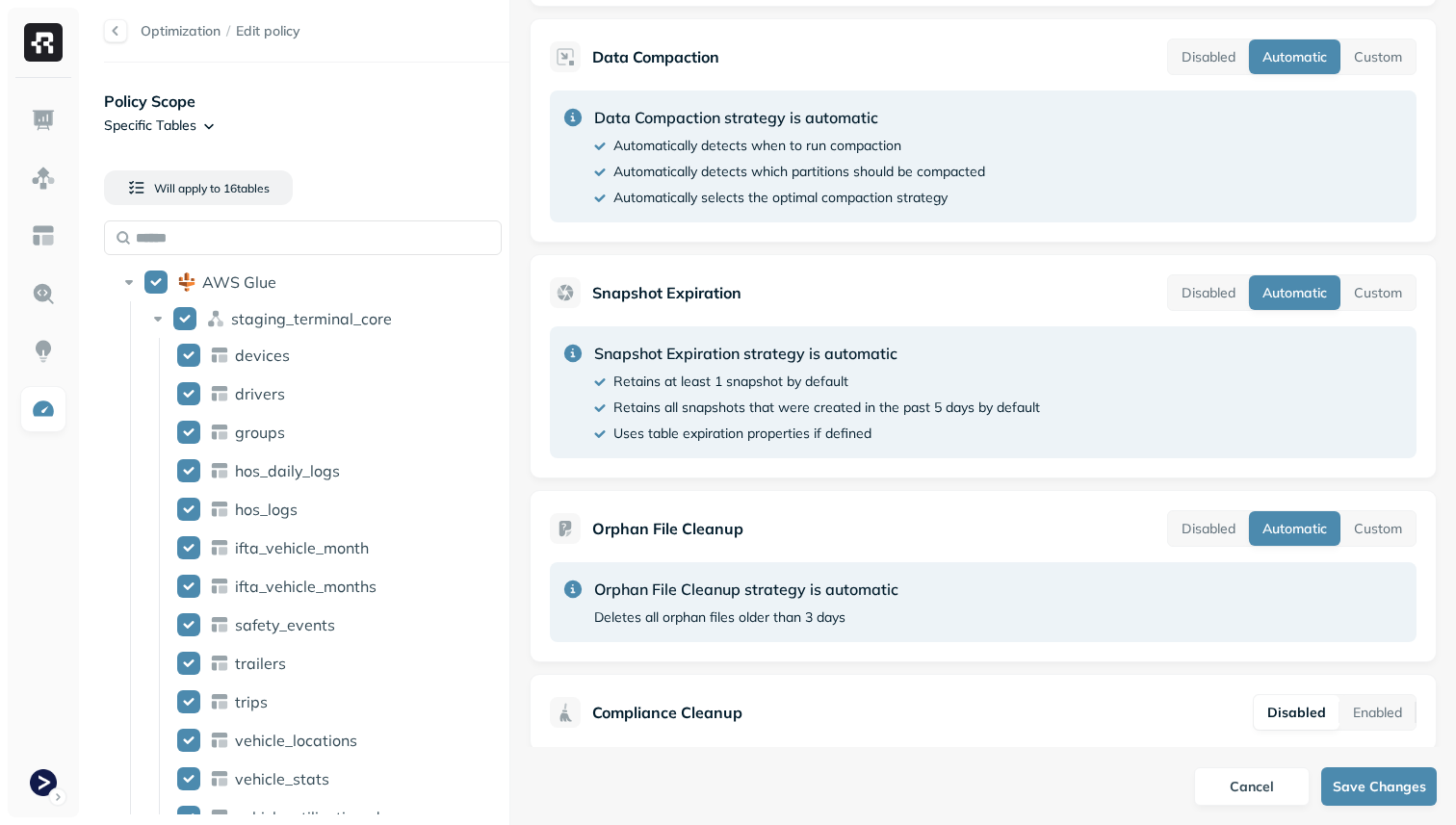
click at [1299, 702] on button "Disabled" at bounding box center [1296, 713] width 86 height 35
click at [1374, 695] on button "Enabled" at bounding box center [1377, 713] width 76 height 35
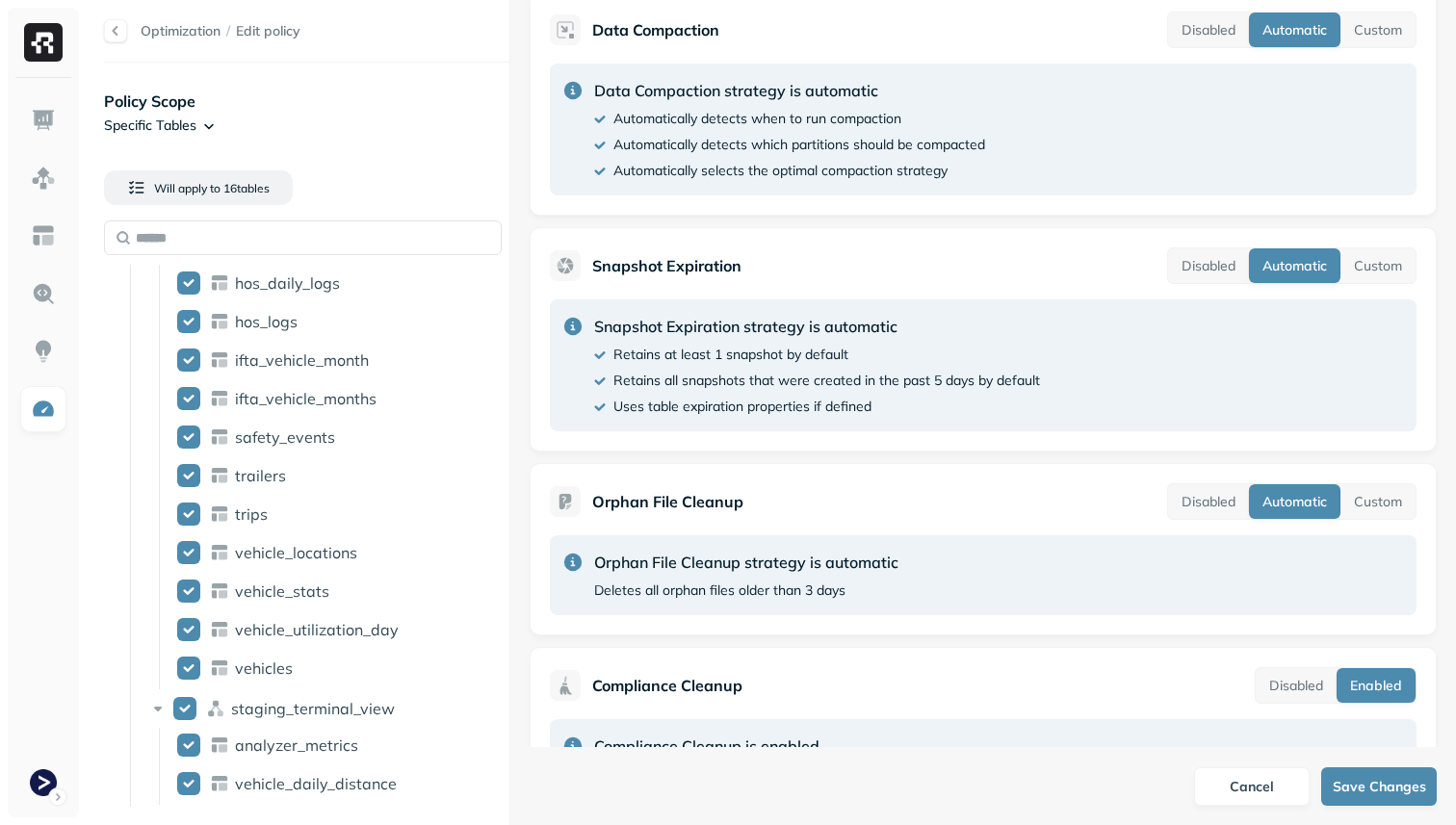
scroll to position [619, 0]
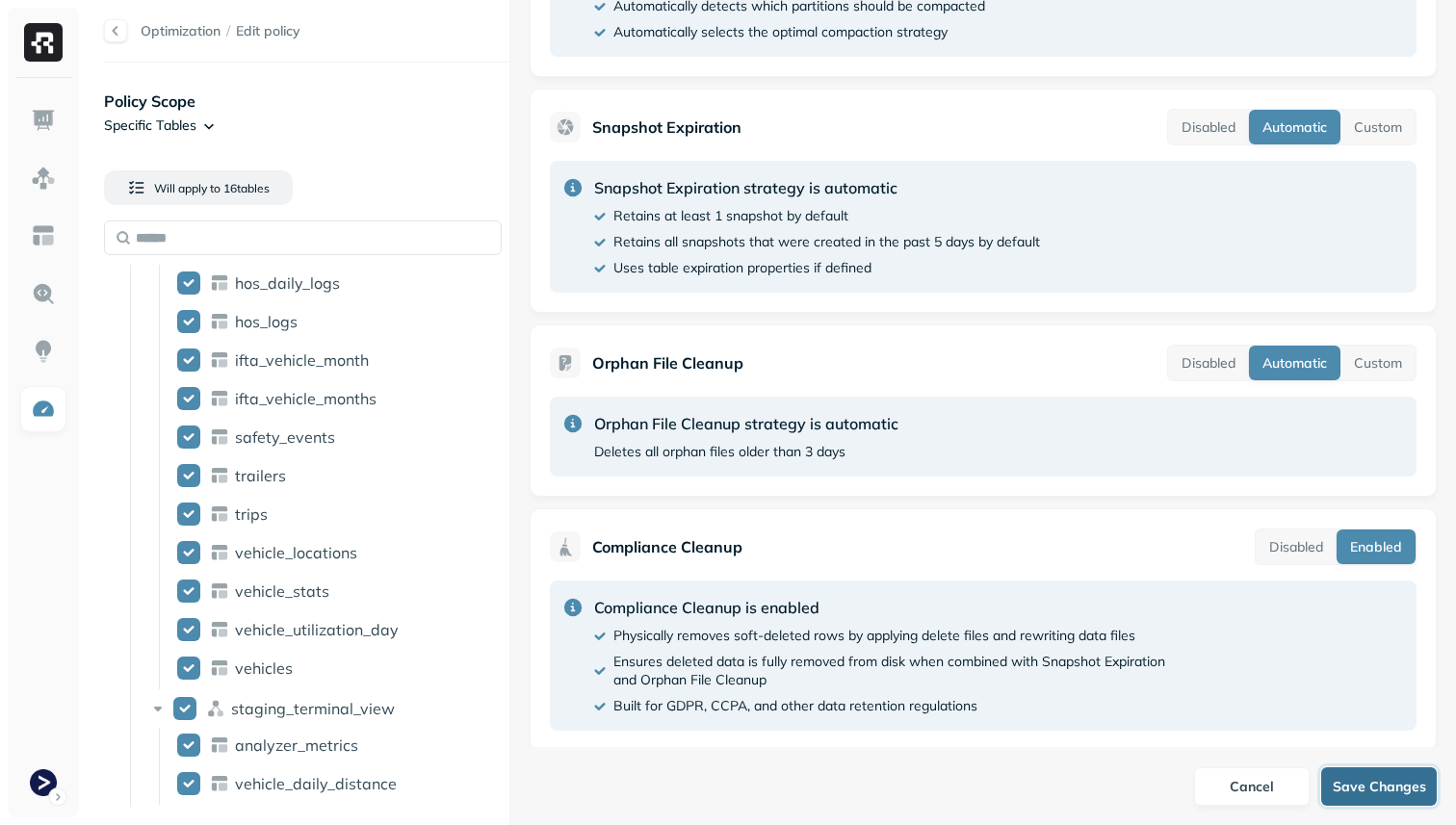
click at [1370, 782] on button "Save Changes" at bounding box center [1378, 787] width 116 height 39
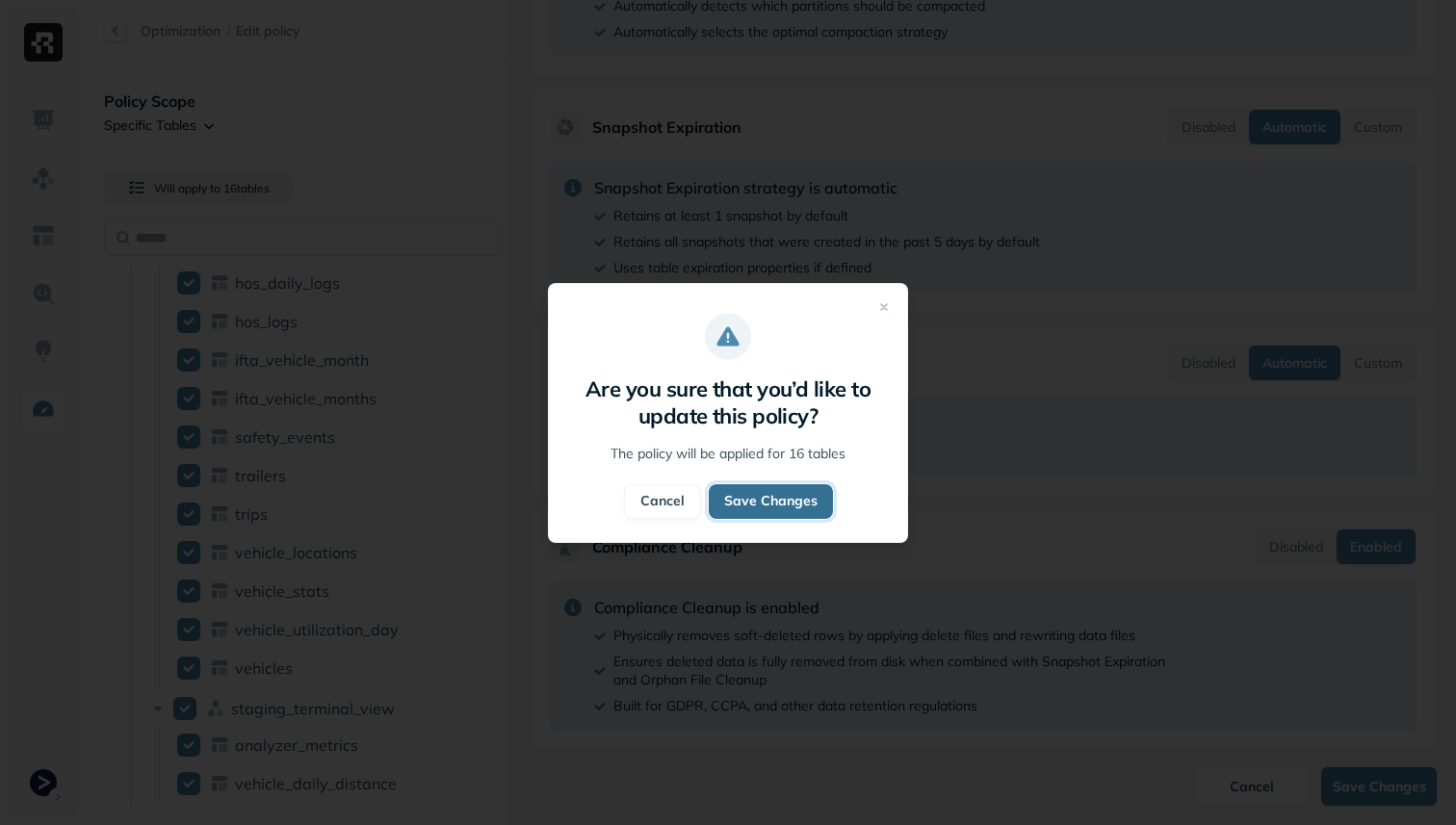
click at [783, 498] on button "Save Changes" at bounding box center [771, 502] width 125 height 35
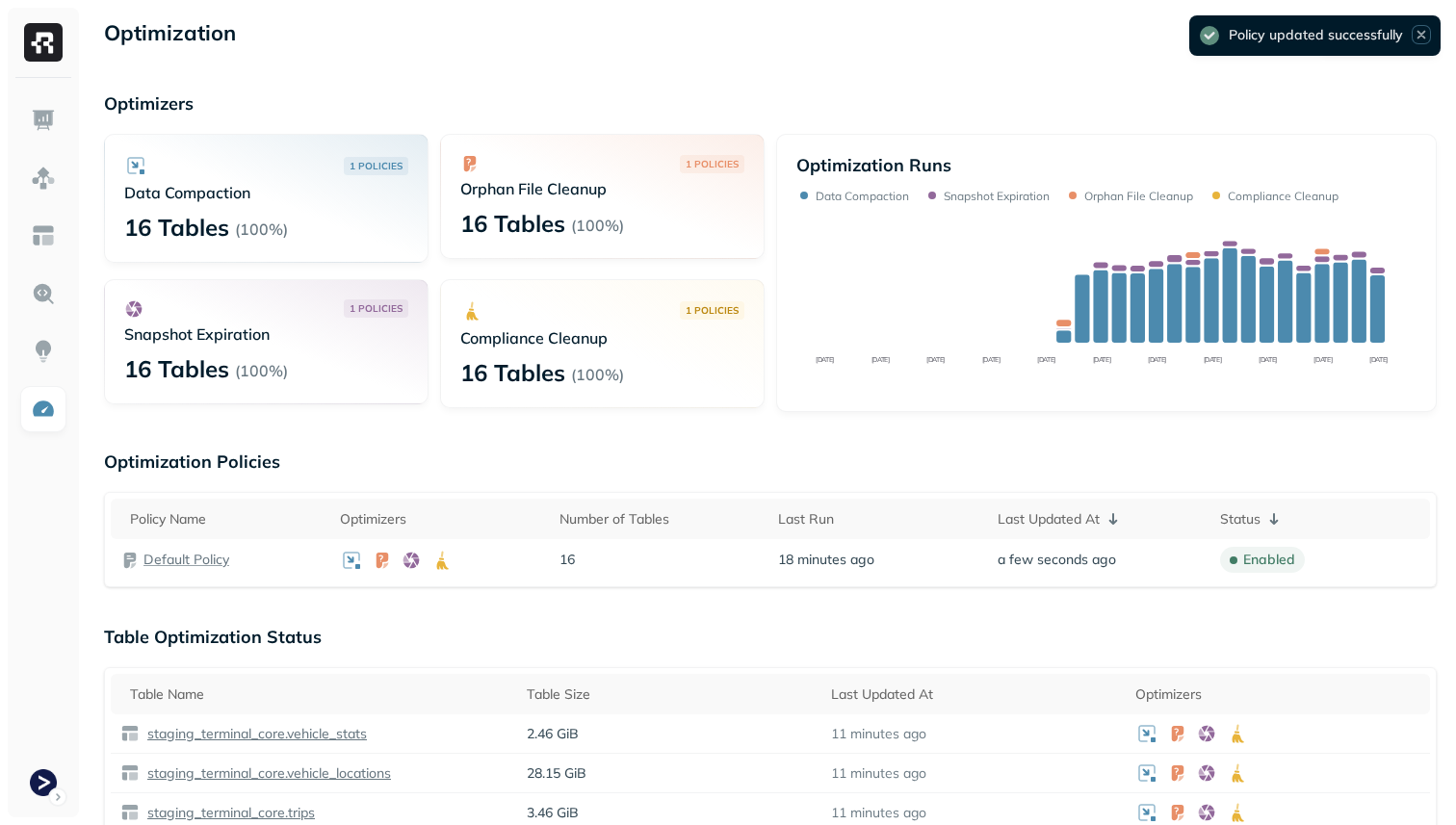
click at [1420, 34] on icon "Notifications (F8)" at bounding box center [1421, 35] width 7 height 7
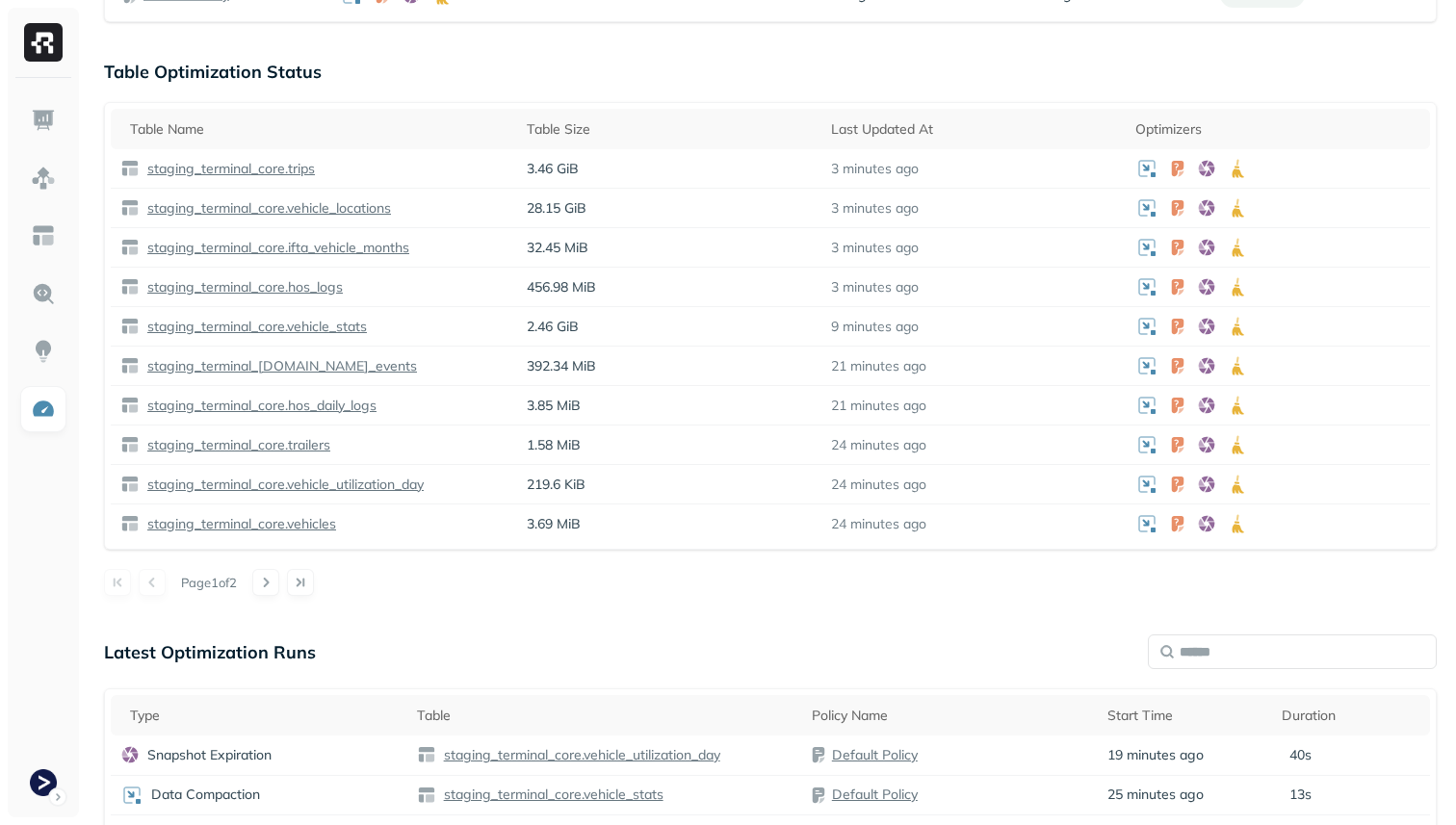
scroll to position [385, 0]
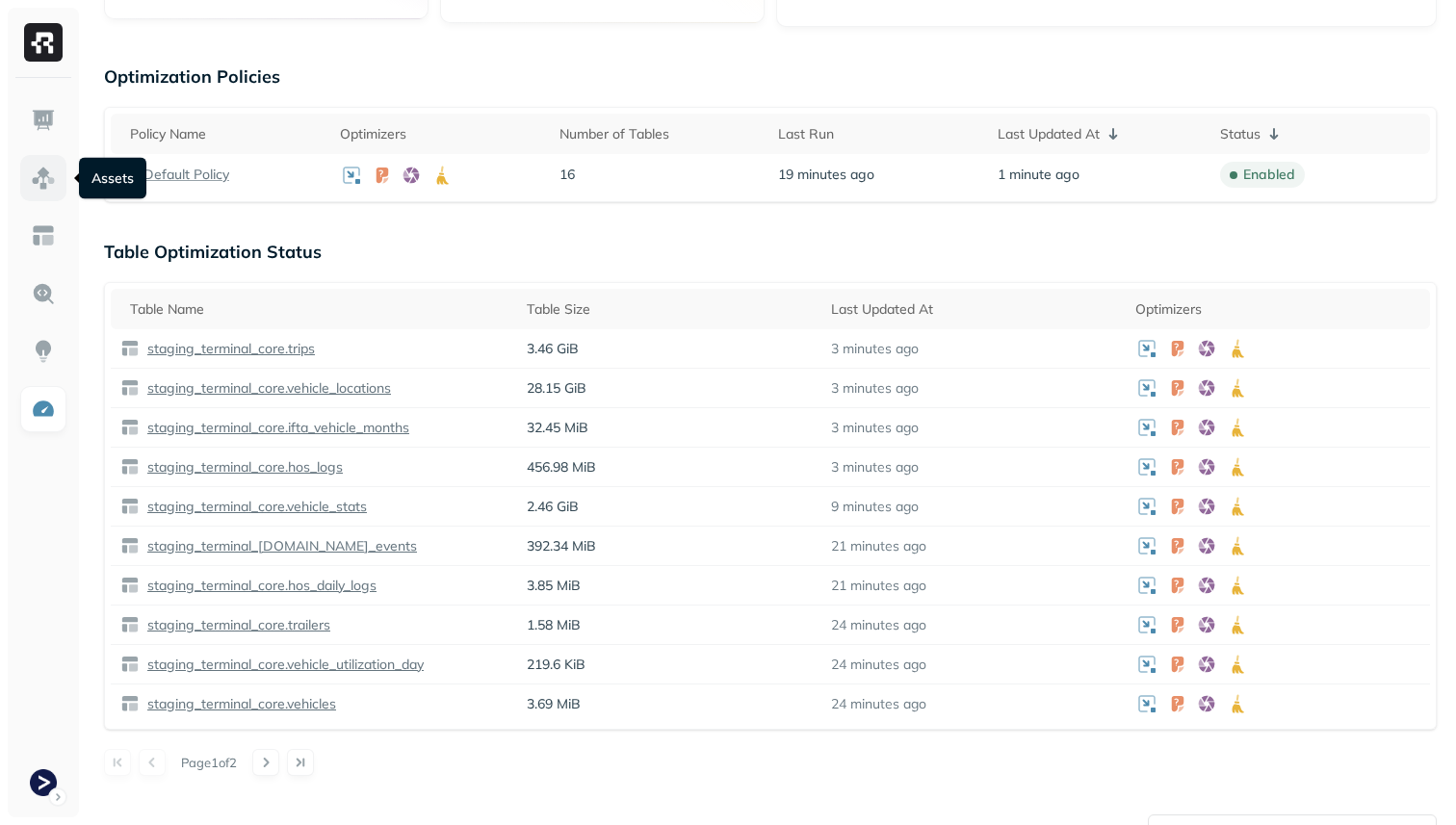
click at [33, 186] on img at bounding box center [44, 178] width 25 height 25
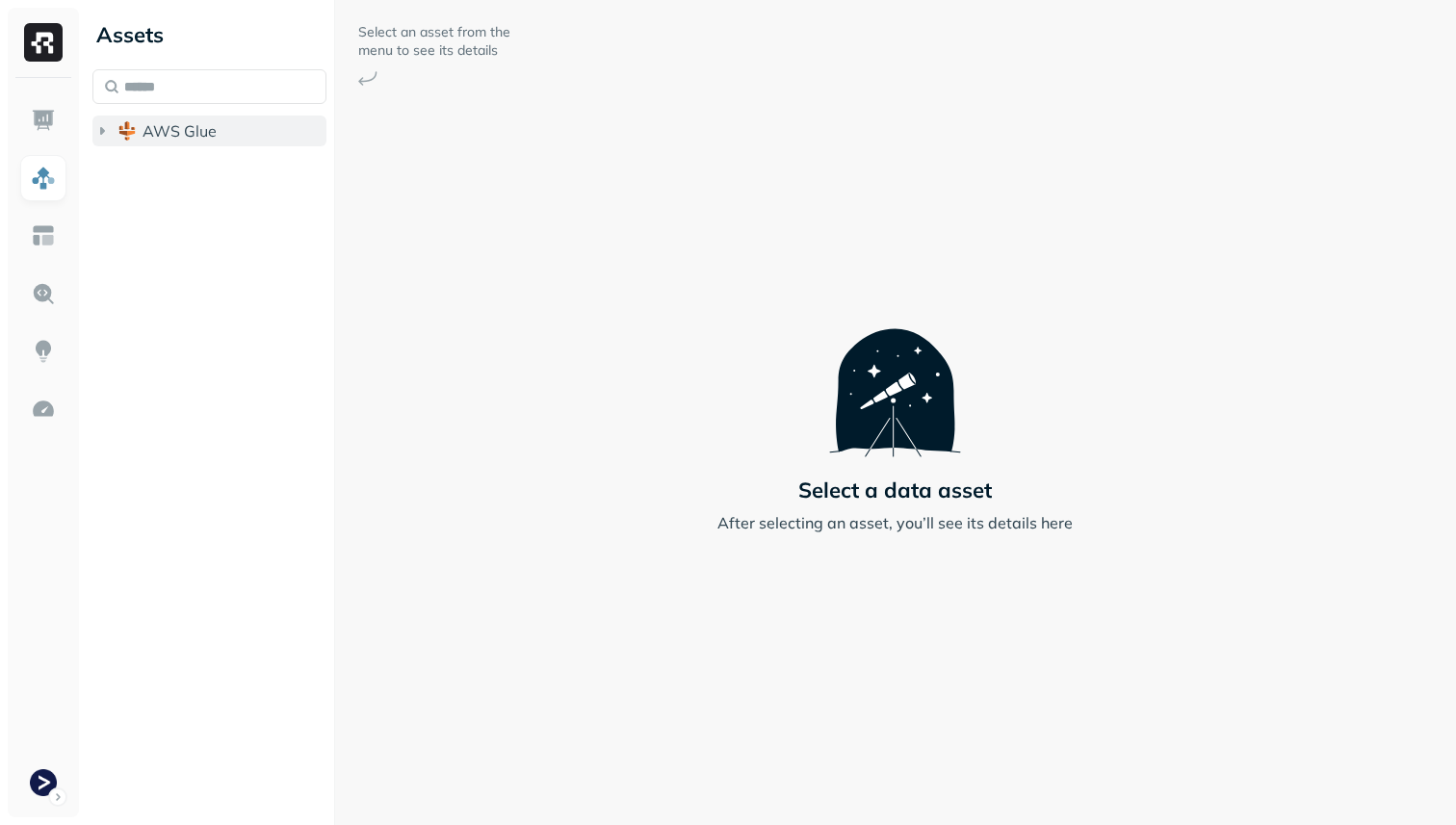
click at [142, 131] on span "AWS Glue" at bounding box center [179, 131] width 74 height 19
click at [174, 166] on span "staging_terminal_core" at bounding box center [242, 168] width 161 height 19
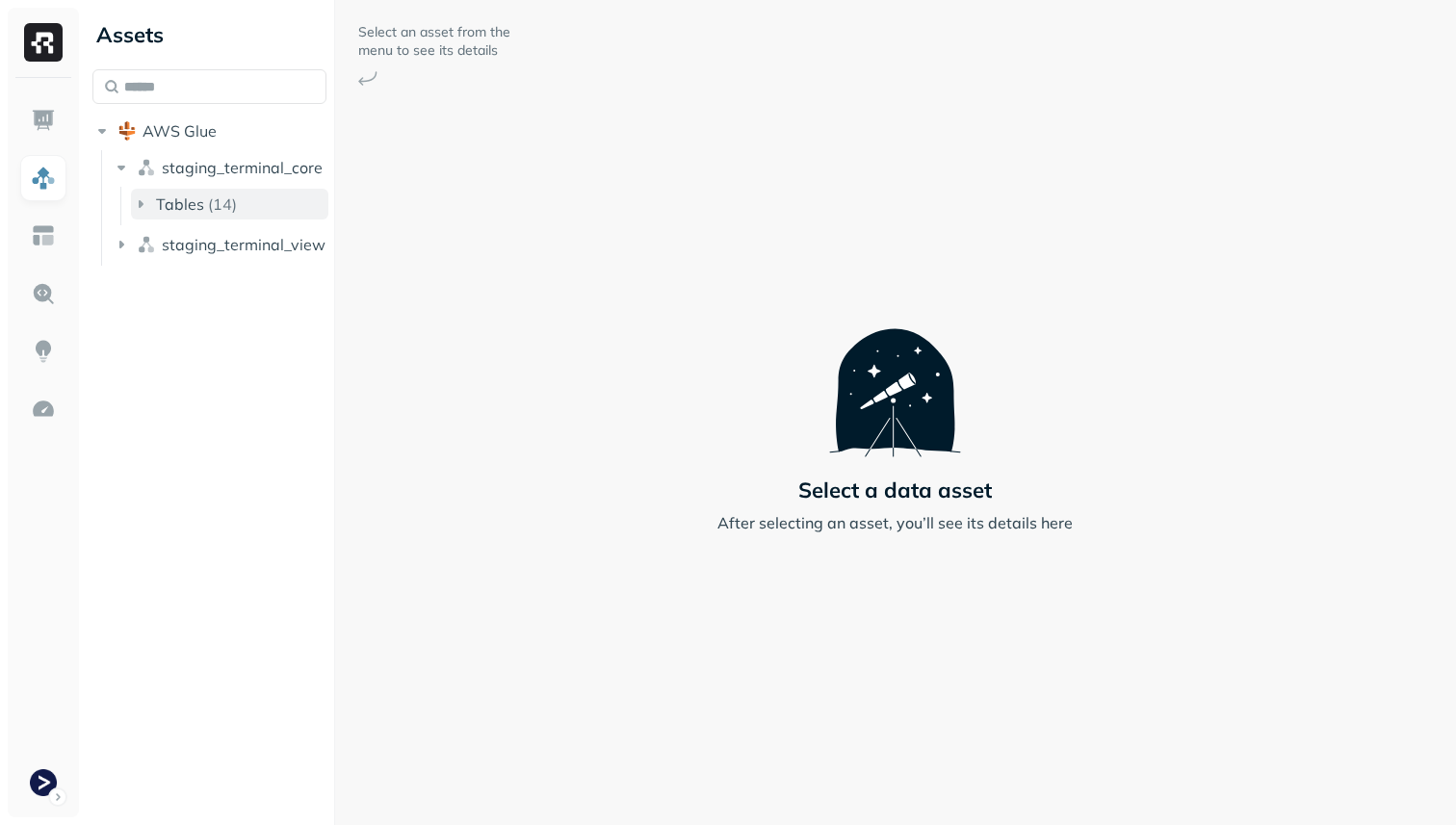
click at [174, 196] on span "Tables" at bounding box center [179, 205] width 48 height 19
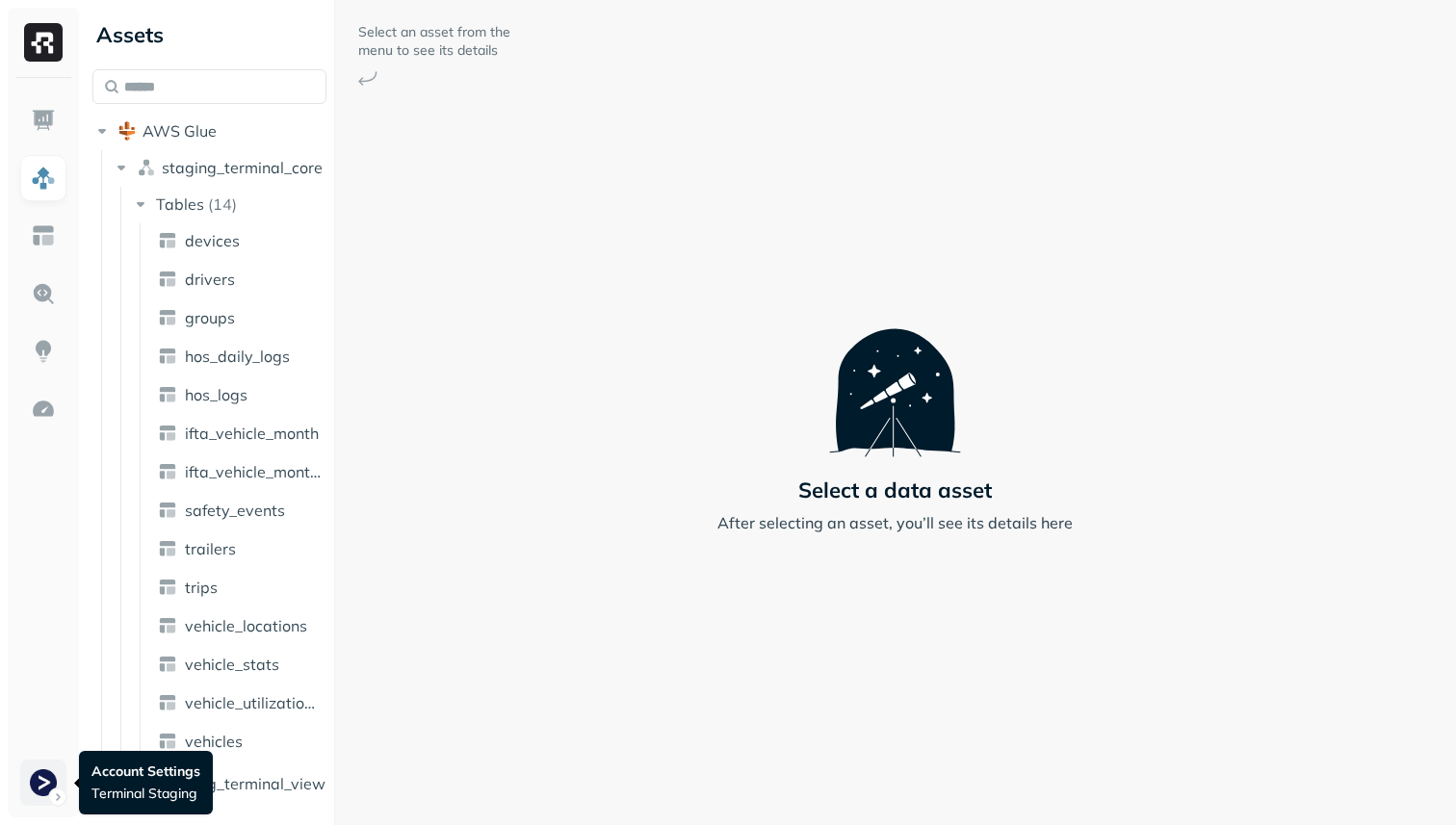
click at [47, 784] on html "Assets AWS Glue staging_terminal_core Tables ( 14 ) devices drivers groups hos_…" at bounding box center [728, 412] width 1456 height 825
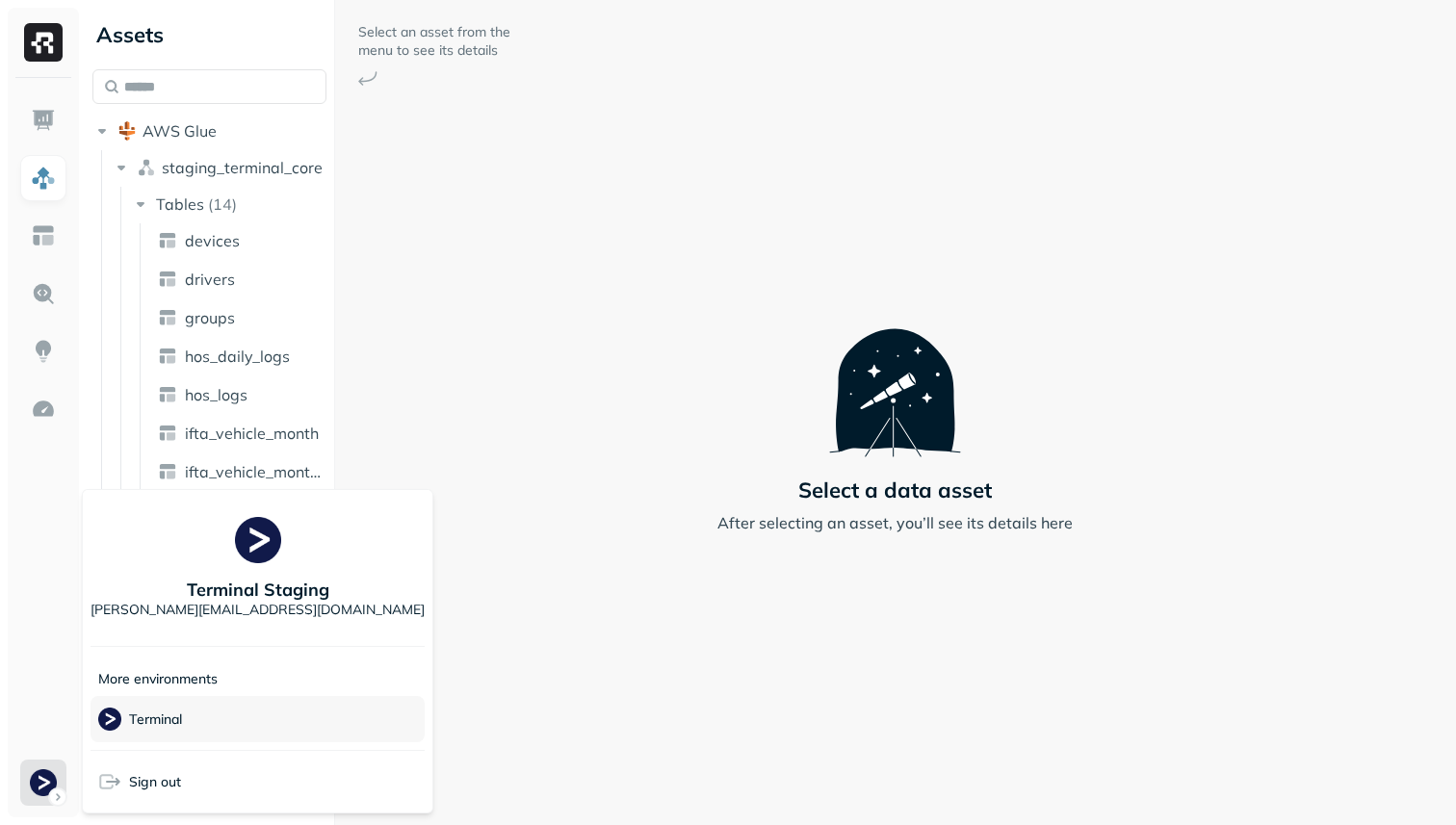
click at [170, 704] on div "Terminal" at bounding box center [257, 719] width 334 height 46
